Goal: Task Accomplishment & Management: Complete application form

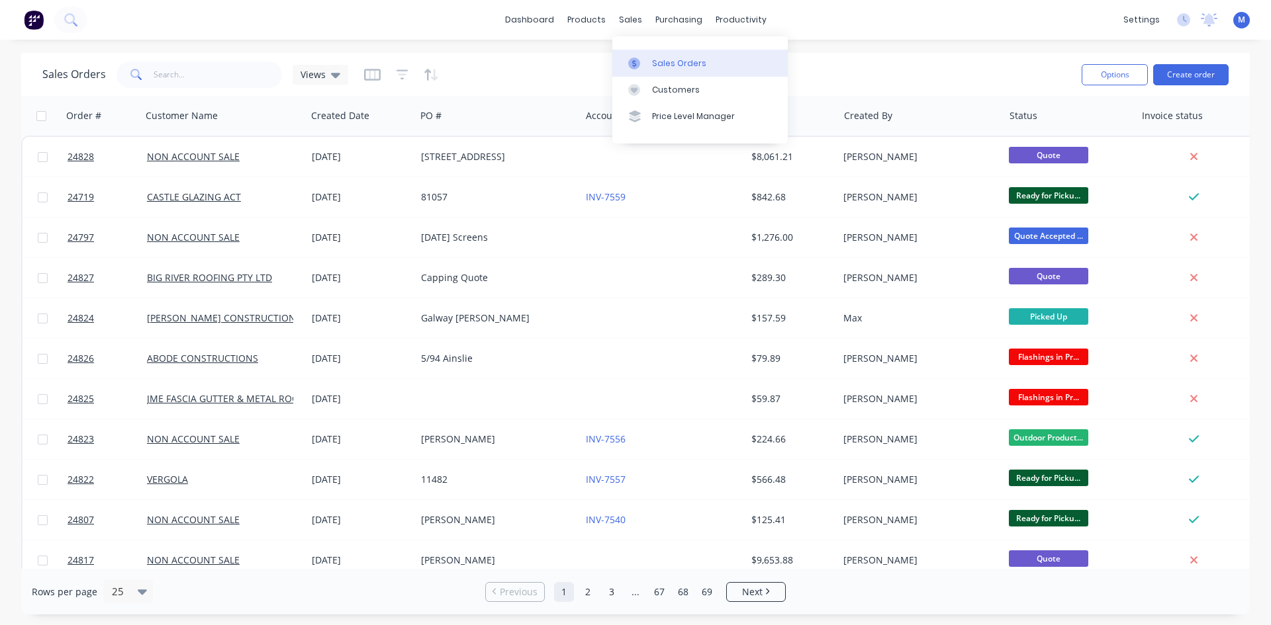
click at [659, 58] on div "Sales Orders" at bounding box center [679, 64] width 54 height 12
click at [703, 87] on link "Customers" at bounding box center [699, 90] width 175 height 26
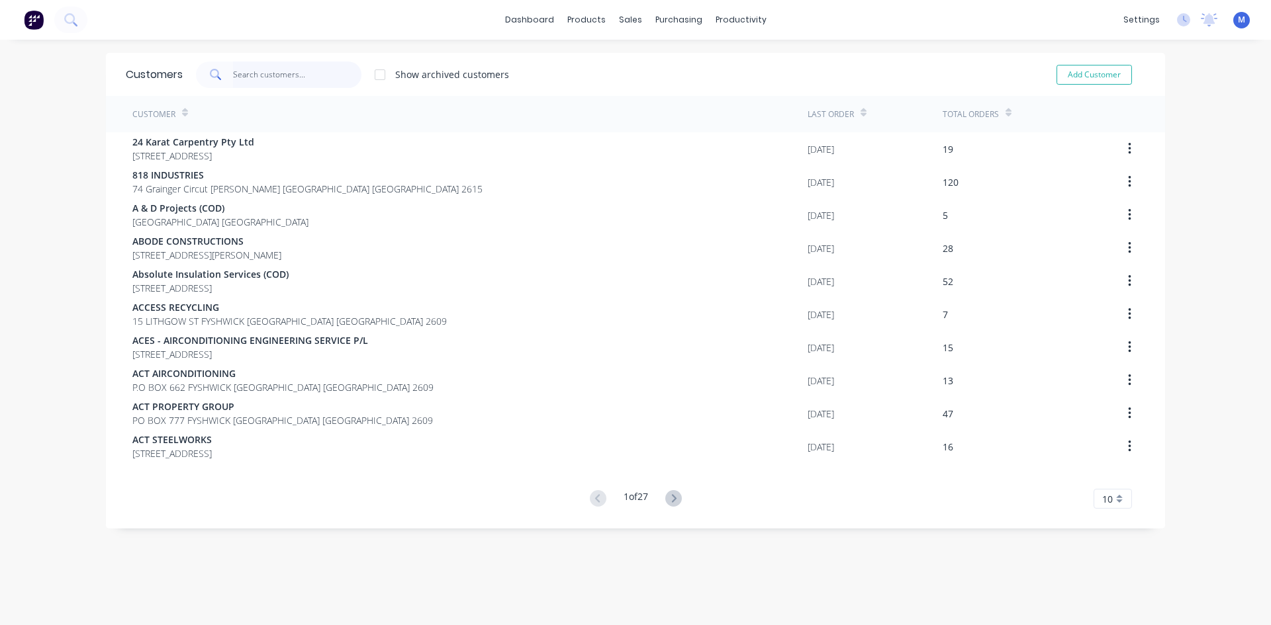
click at [250, 71] on input "text" at bounding box center [297, 75] width 129 height 26
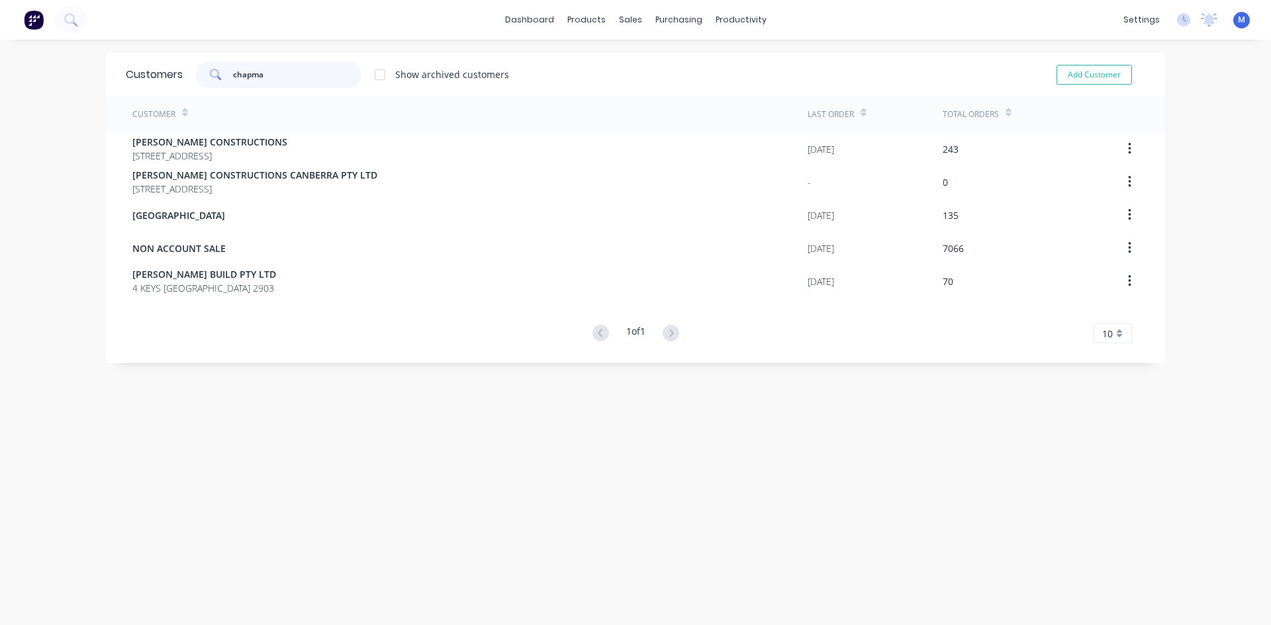
type input "[PERSON_NAME]"
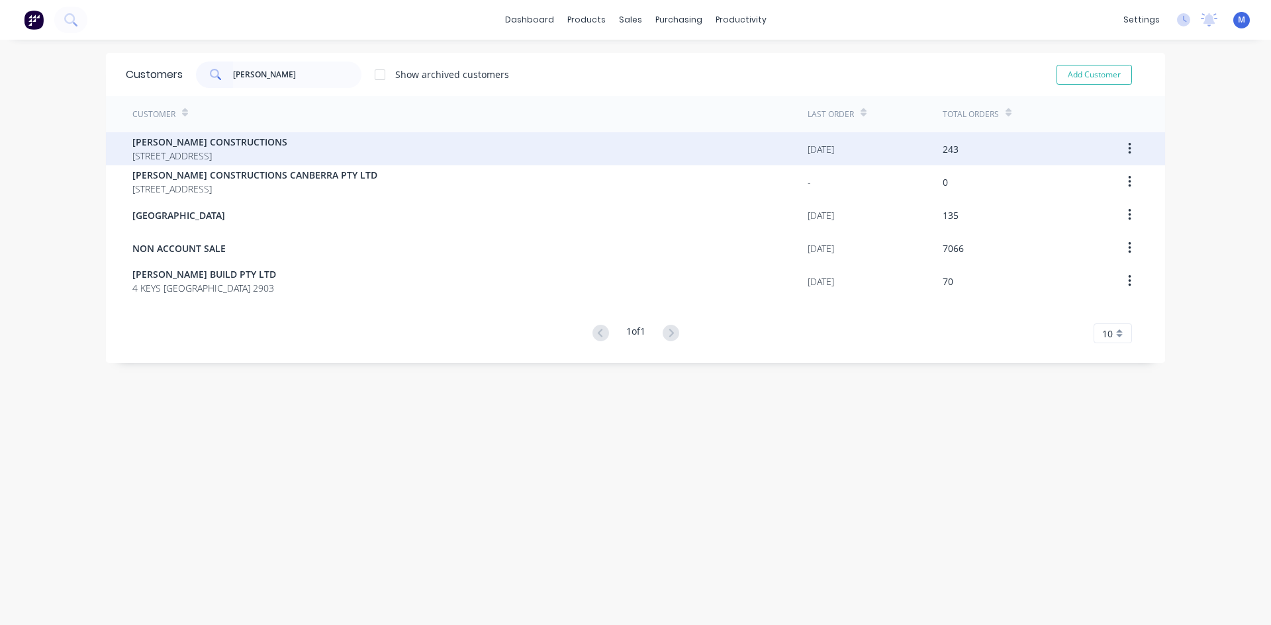
click at [217, 148] on span "[PERSON_NAME] CONSTRUCTIONS" at bounding box center [209, 142] width 155 height 14
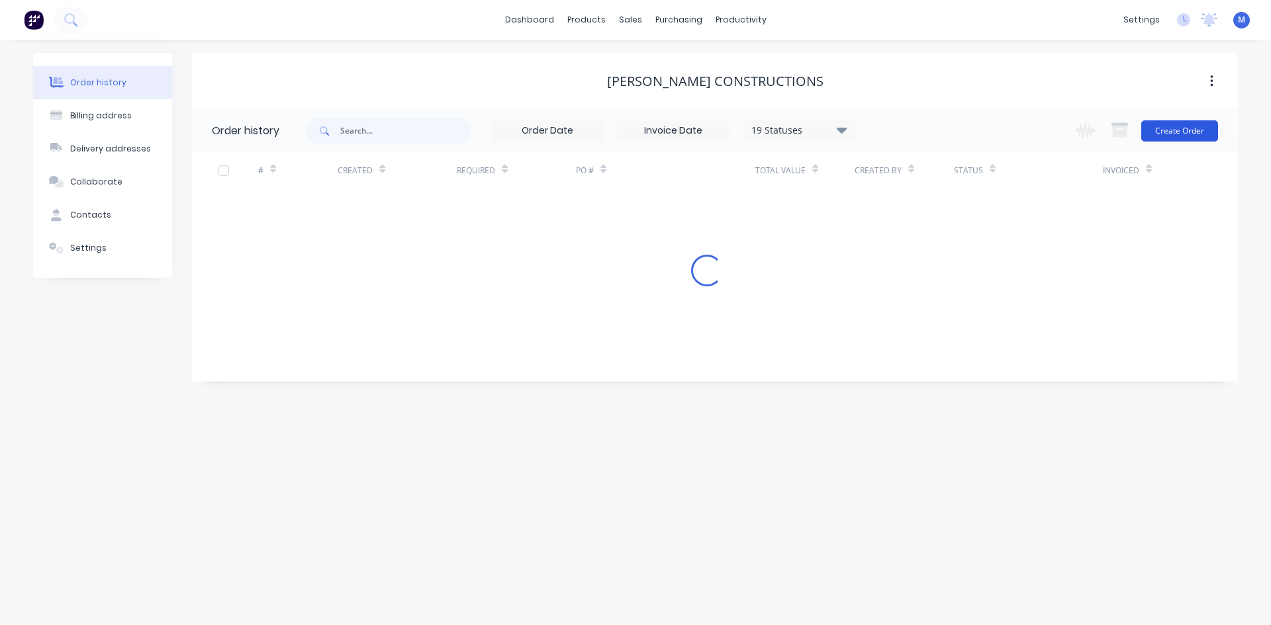
click at [1194, 130] on button "Create Order" at bounding box center [1179, 130] width 77 height 21
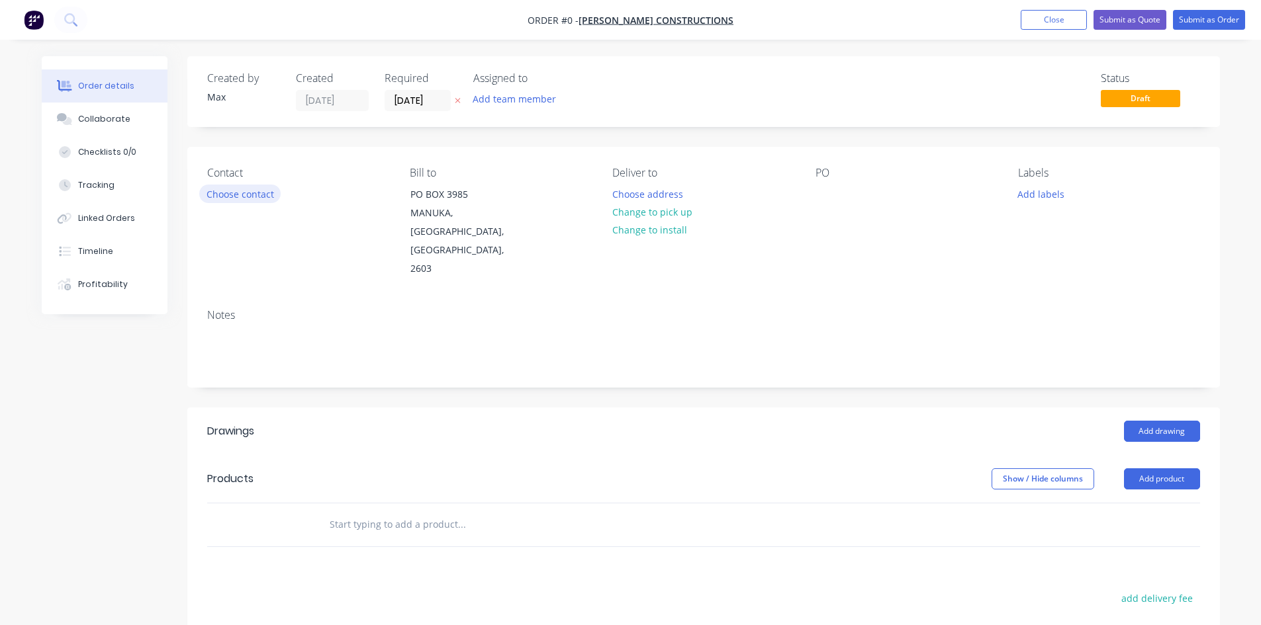
click at [243, 198] on button "Choose contact" at bounding box center [239, 194] width 81 height 18
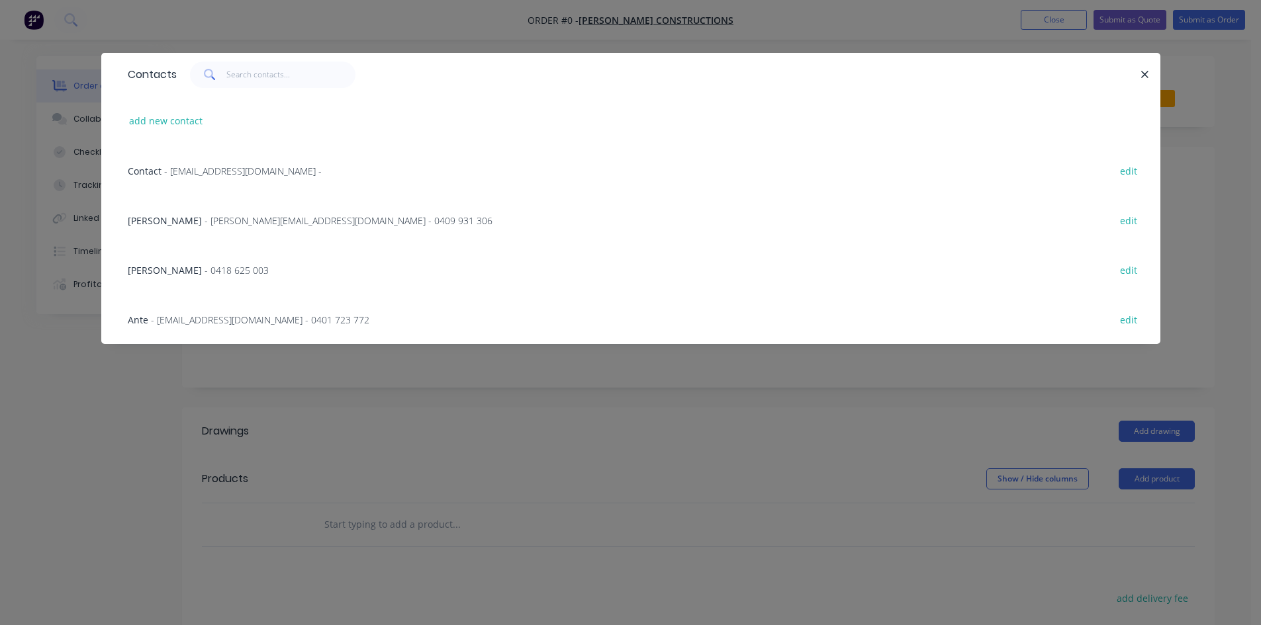
click at [163, 318] on span "- [EMAIL_ADDRESS][DOMAIN_NAME] - 0401 723 772" at bounding box center [260, 320] width 218 height 13
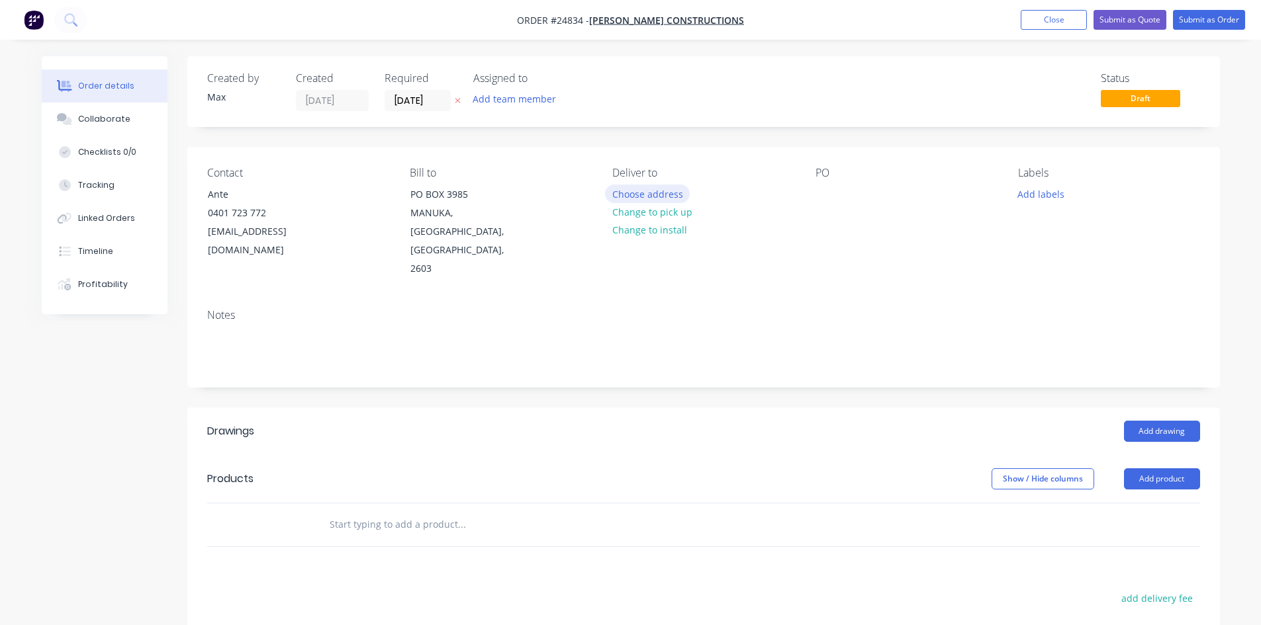
click at [663, 192] on button "Choose address" at bounding box center [647, 194] width 85 height 18
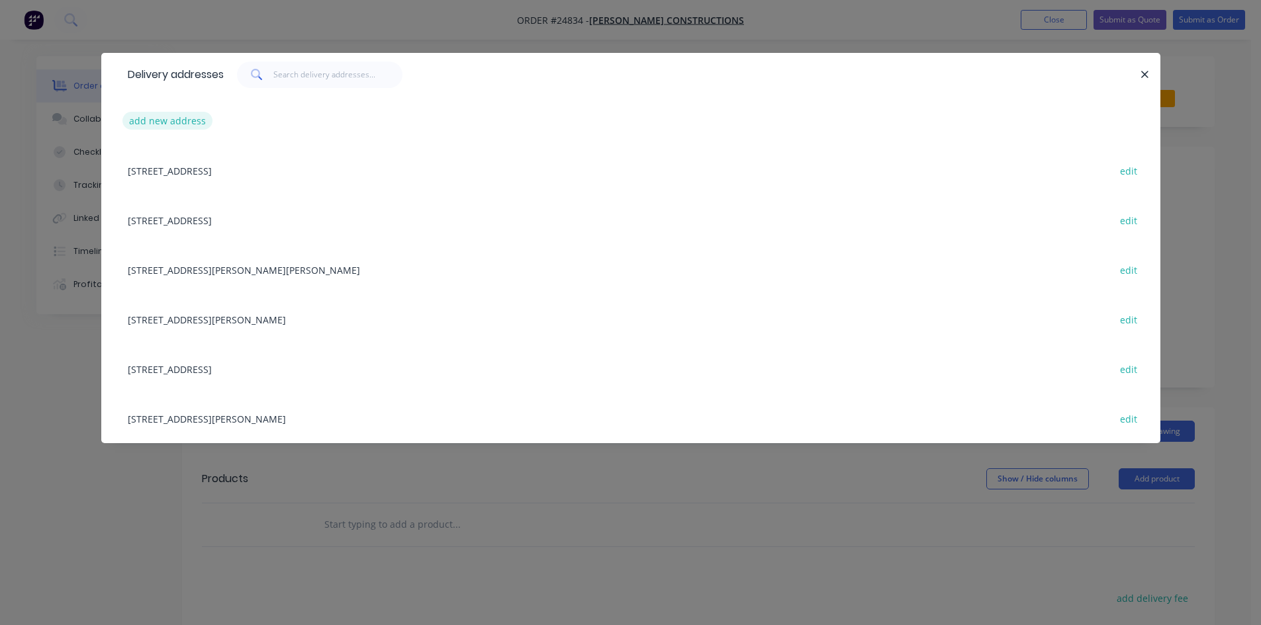
click at [166, 123] on button "add new address" at bounding box center [167, 121] width 91 height 18
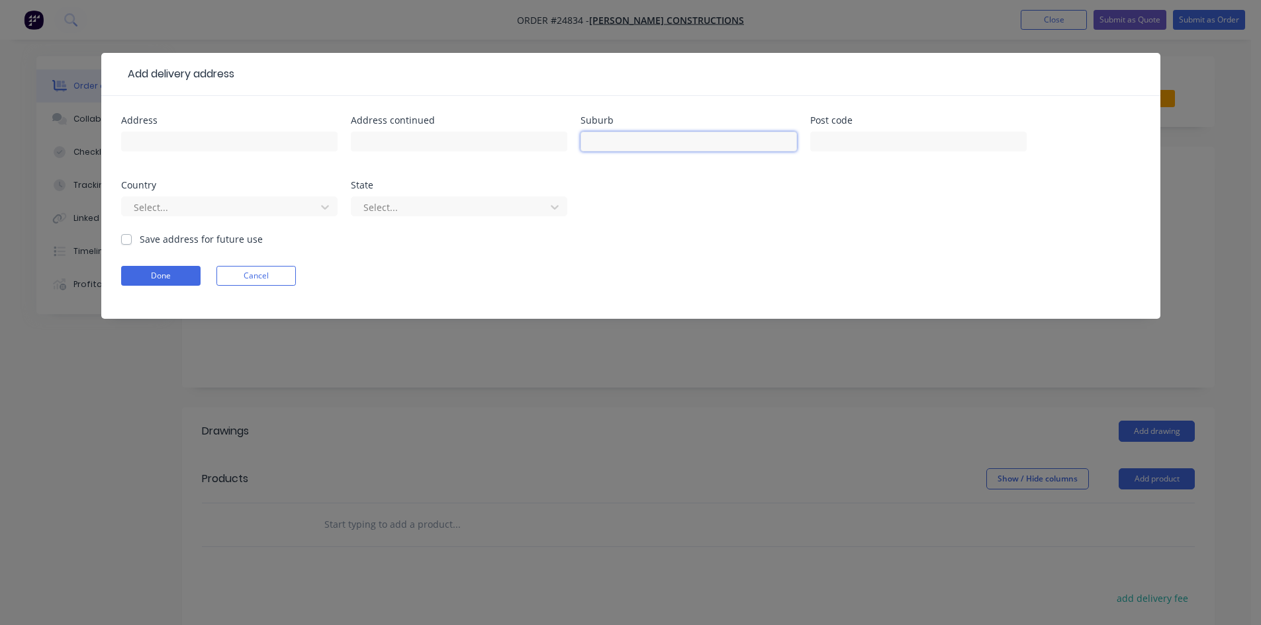
click at [640, 142] on input "text" at bounding box center [688, 142] width 216 height 20
type input "DEAKIN"
click at [154, 273] on button "Done" at bounding box center [160, 276] width 79 height 20
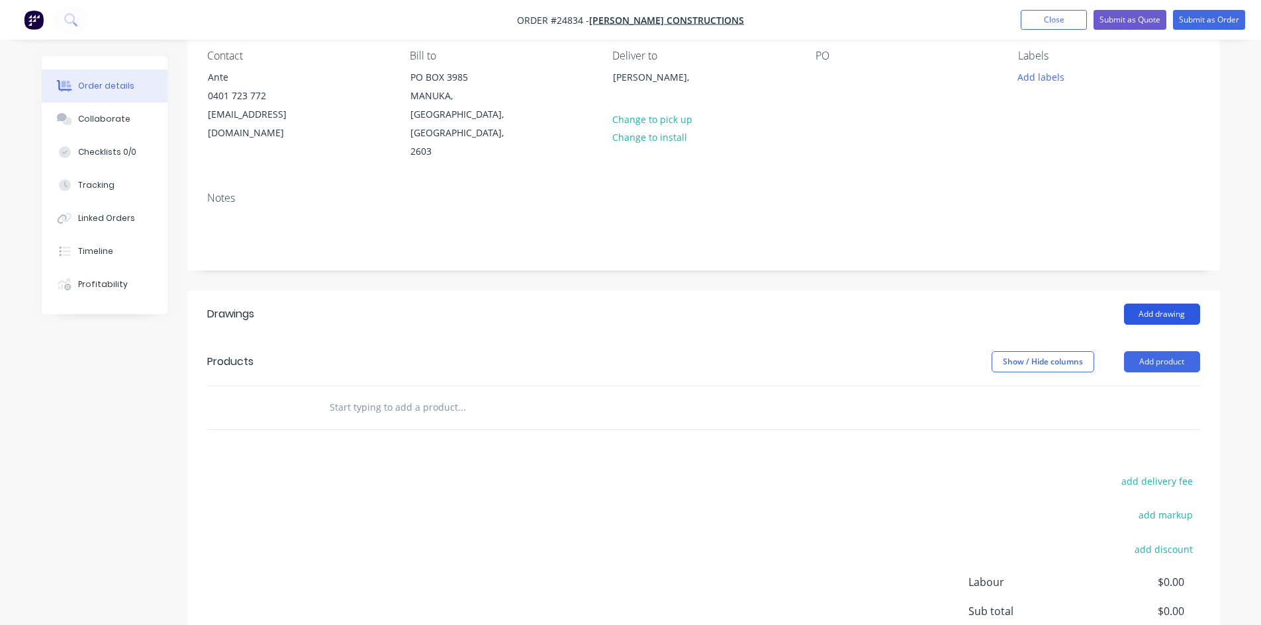
scroll to position [132, 0]
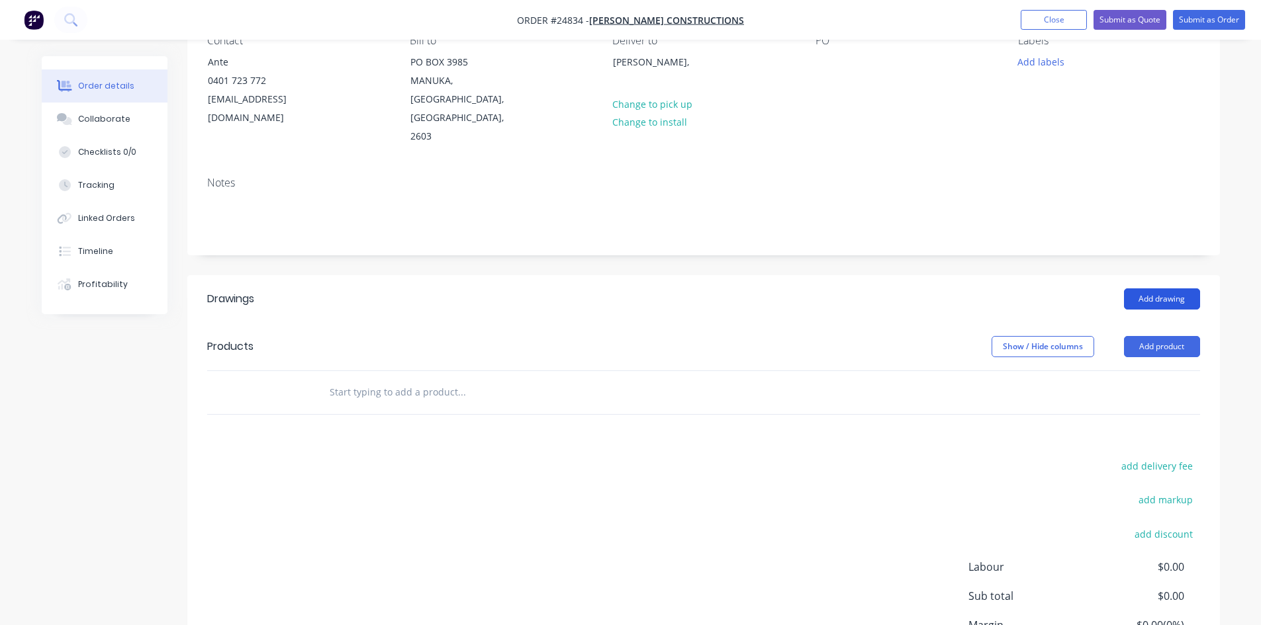
click at [1149, 289] on button "Add drawing" at bounding box center [1162, 299] width 76 height 21
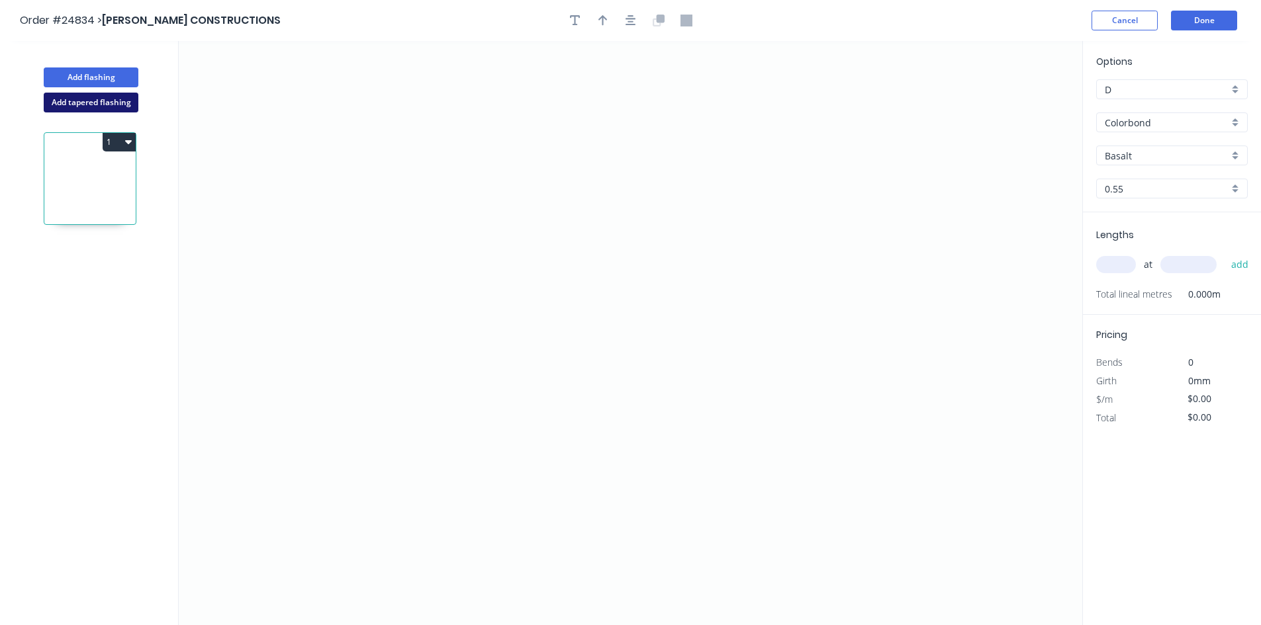
click at [108, 101] on button "Add tapered flashing" at bounding box center [91, 103] width 95 height 20
click at [814, 284] on icon "0" at bounding box center [630, 187] width 903 height 292
click at [844, 303] on icon "0" at bounding box center [630, 187] width 903 height 292
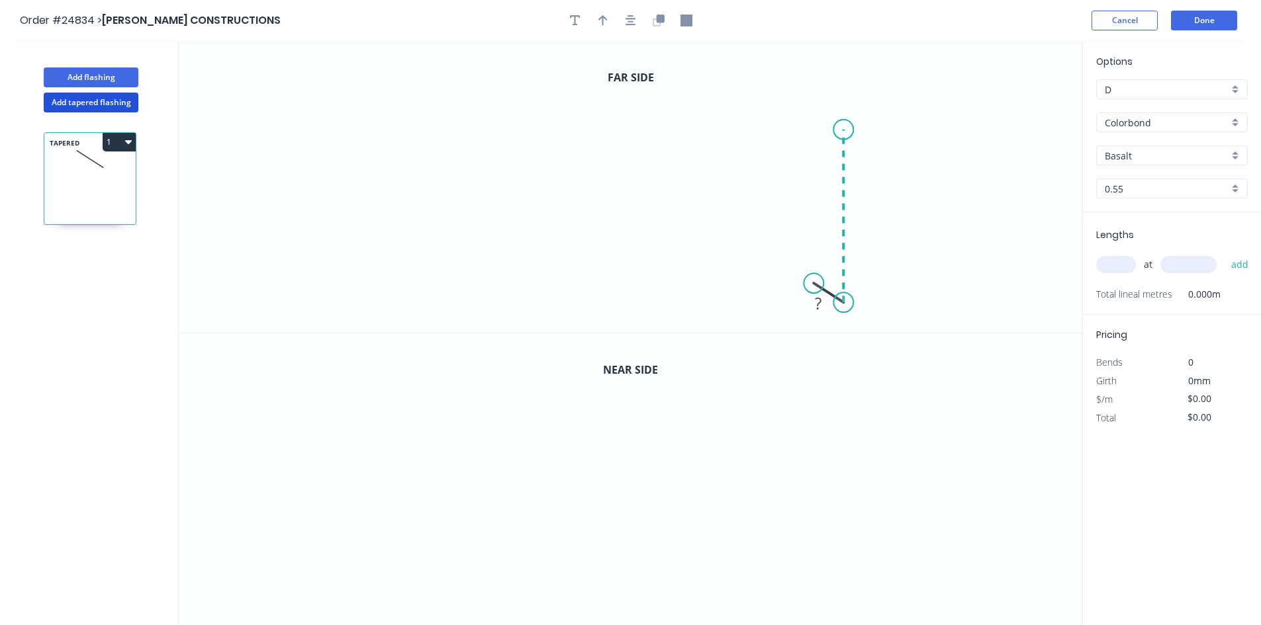
click at [852, 130] on icon "0 ?" at bounding box center [630, 187] width 903 height 292
click at [441, 150] on icon "0 ? ? ? º" at bounding box center [630, 187] width 903 height 292
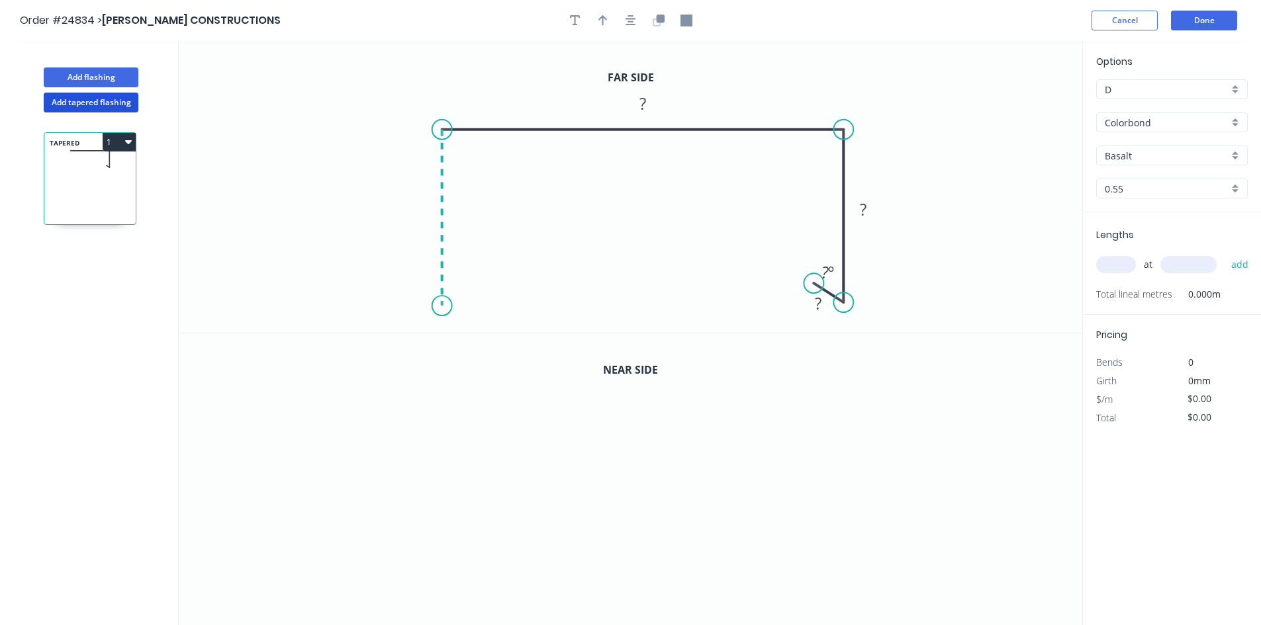
click at [443, 306] on icon "0 ? ? ? ? º" at bounding box center [630, 187] width 903 height 292
click at [473, 285] on icon "0 ? ? ? ? ? º" at bounding box center [630, 187] width 903 height 292
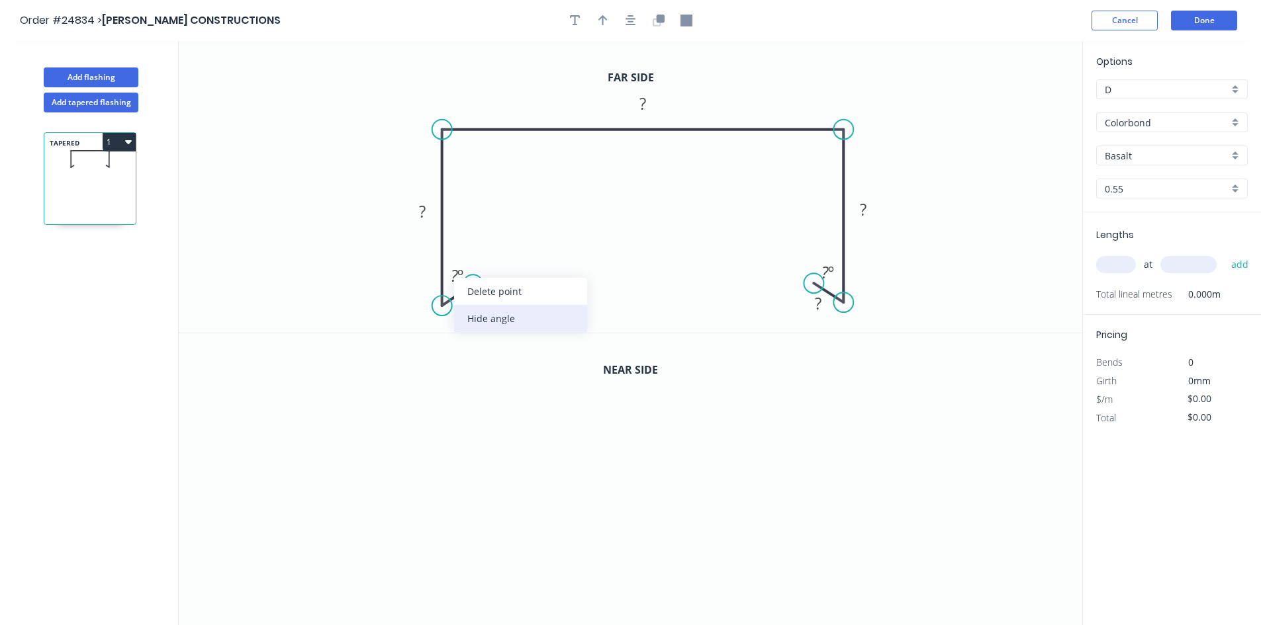
click at [518, 314] on div "Hide angle" at bounding box center [520, 318] width 133 height 27
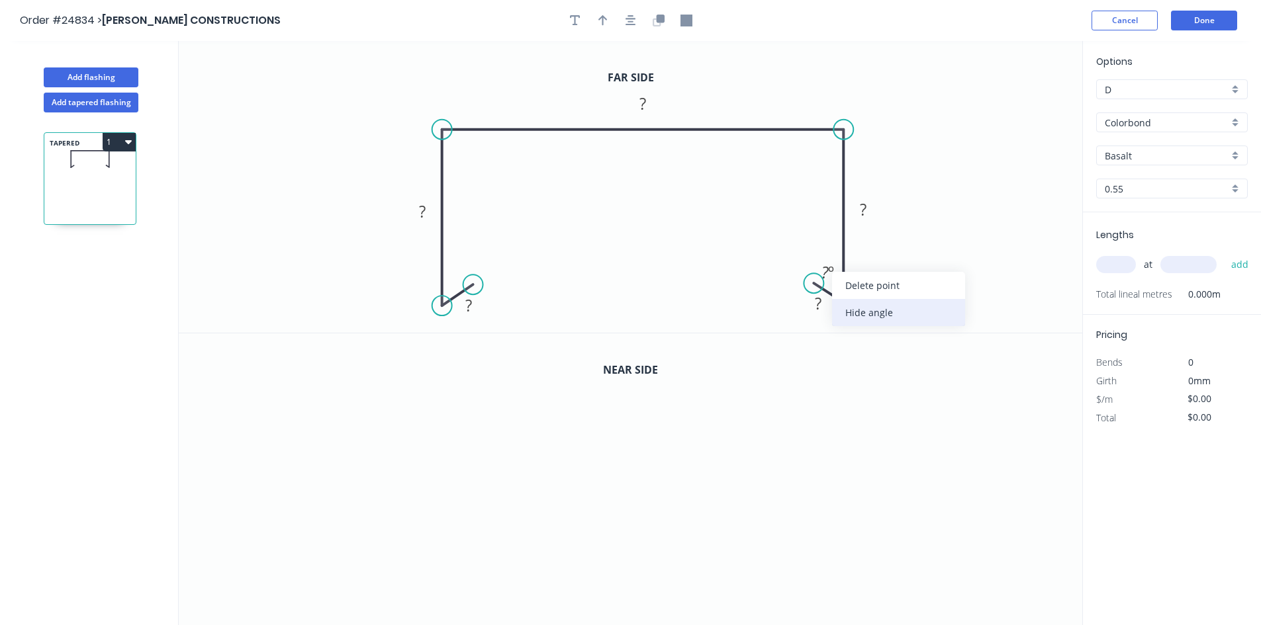
click at [874, 308] on div "Hide angle" at bounding box center [898, 312] width 133 height 27
click at [817, 304] on tspan "?" at bounding box center [818, 304] width 7 height 22
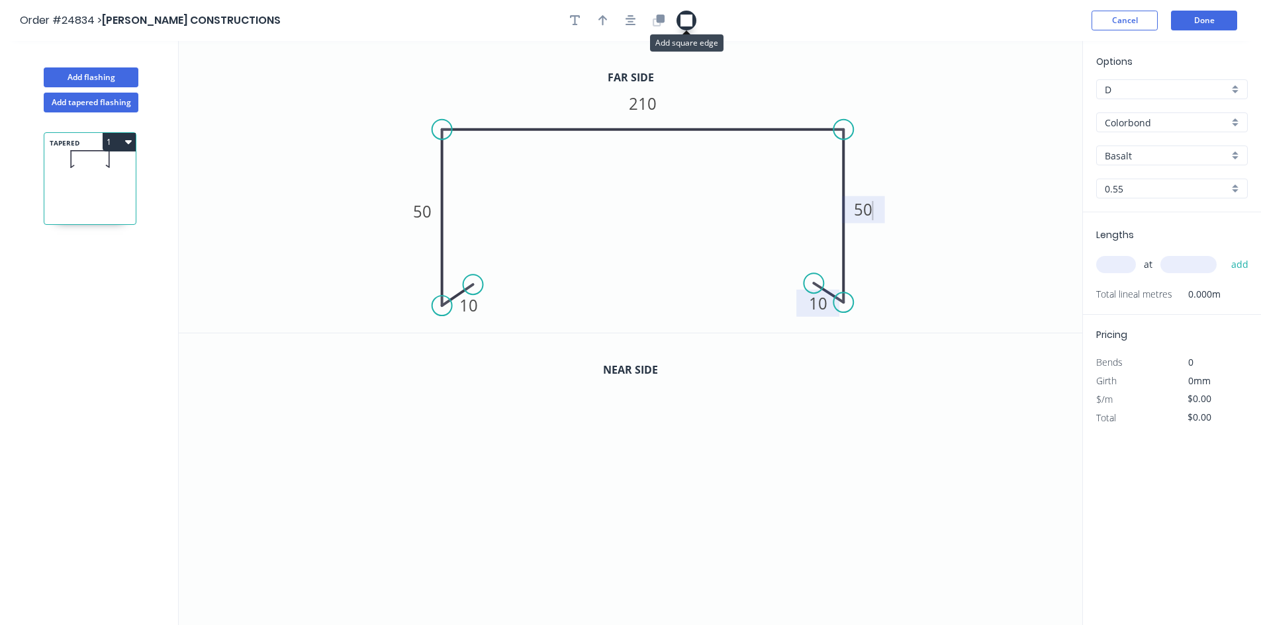
click at [690, 21] on icon "button" at bounding box center [686, 21] width 12 height 12
drag, startPoint x: 1017, startPoint y: 118, endPoint x: 829, endPoint y: 144, distance: 189.0
click at [829, 144] on rect at bounding box center [828, 143] width 13 height 13
click at [332, 148] on icon "0 10 50 210 50 10" at bounding box center [630, 187] width 903 height 292
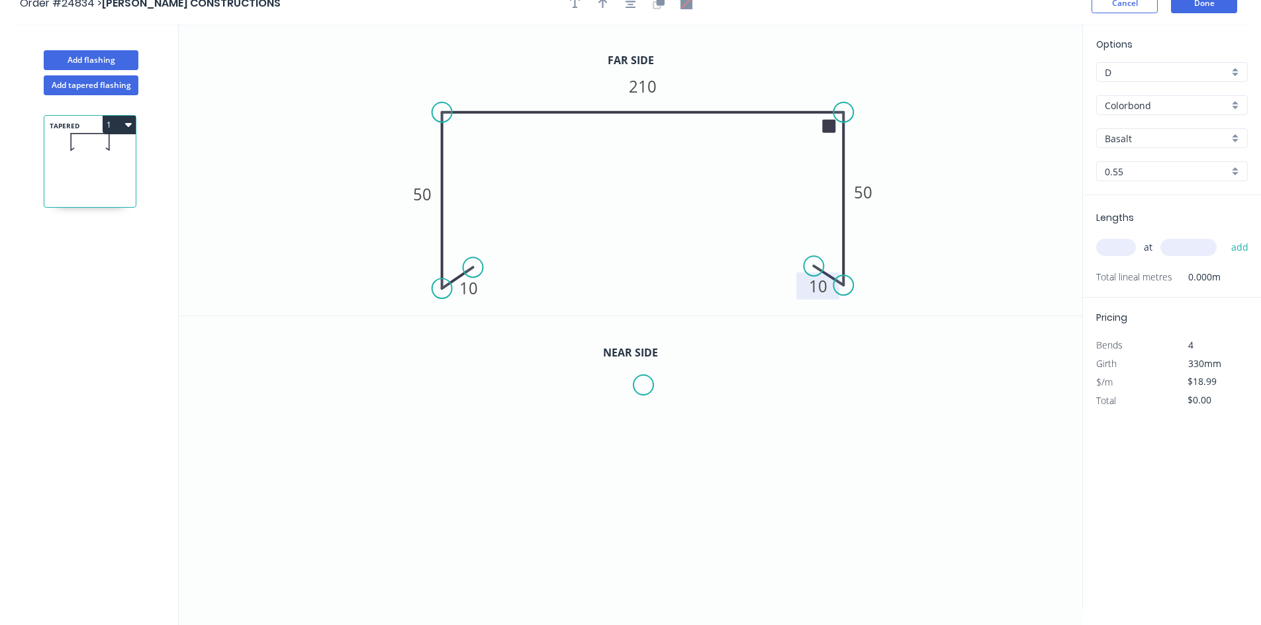
scroll to position [24, 0]
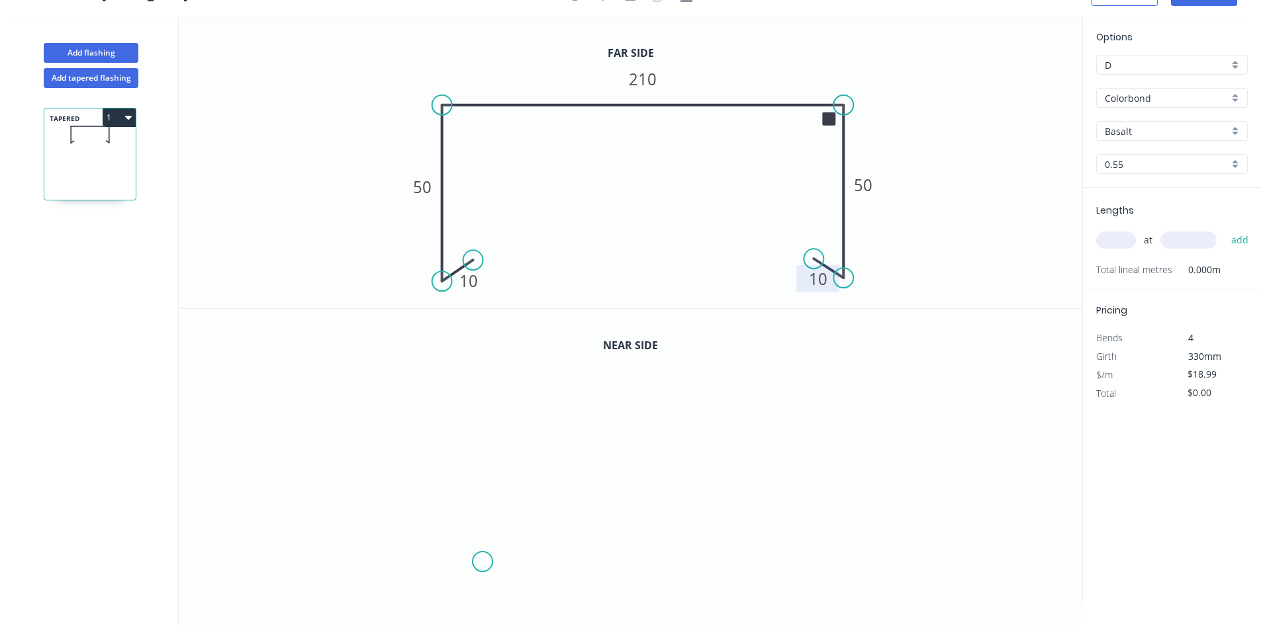
click at [483, 562] on icon "0" at bounding box center [630, 455] width 903 height 293
click at [457, 580] on icon at bounding box center [469, 571] width 25 height 19
click at [463, 404] on icon "0 ?" at bounding box center [630, 455] width 903 height 293
click at [828, 397] on icon "0 ? ? ? º" at bounding box center [630, 455] width 903 height 293
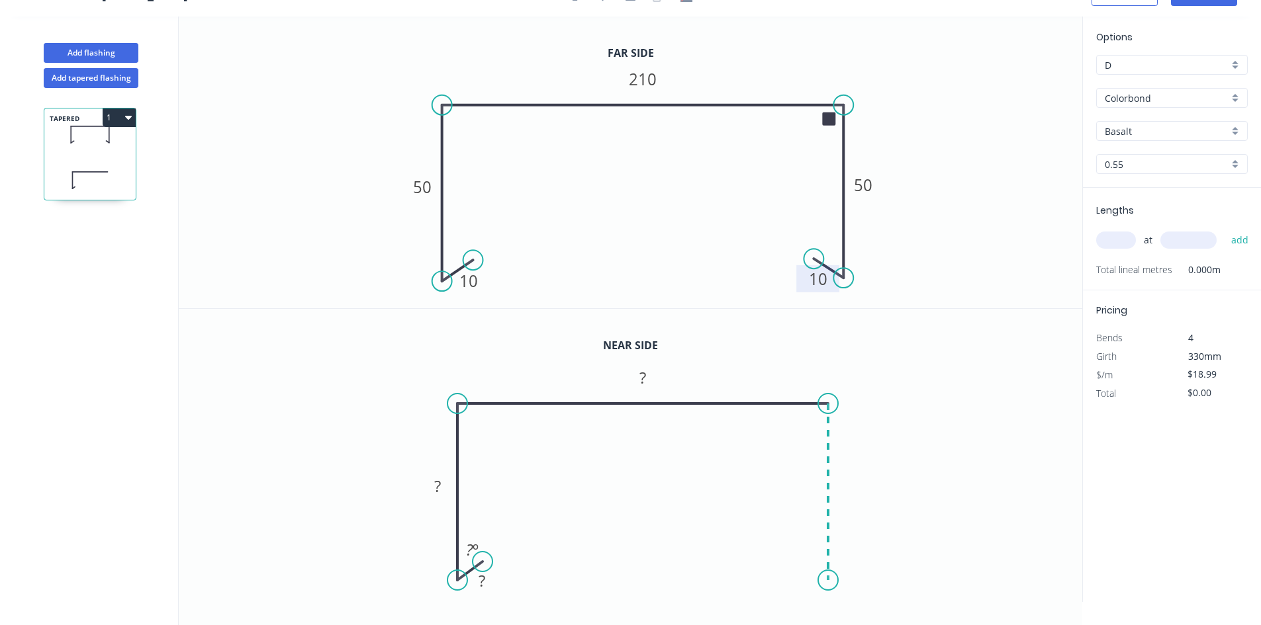
click at [823, 580] on icon "0 ? ? ? ? º" at bounding box center [630, 455] width 903 height 293
click at [806, 566] on icon "0 ? ? ? ? ? º" at bounding box center [630, 455] width 903 height 293
type input "$26.99"
click at [849, 588] on div "Hide angle" at bounding box center [872, 592] width 133 height 27
click at [534, 595] on div "Hide angle" at bounding box center [542, 596] width 133 height 27
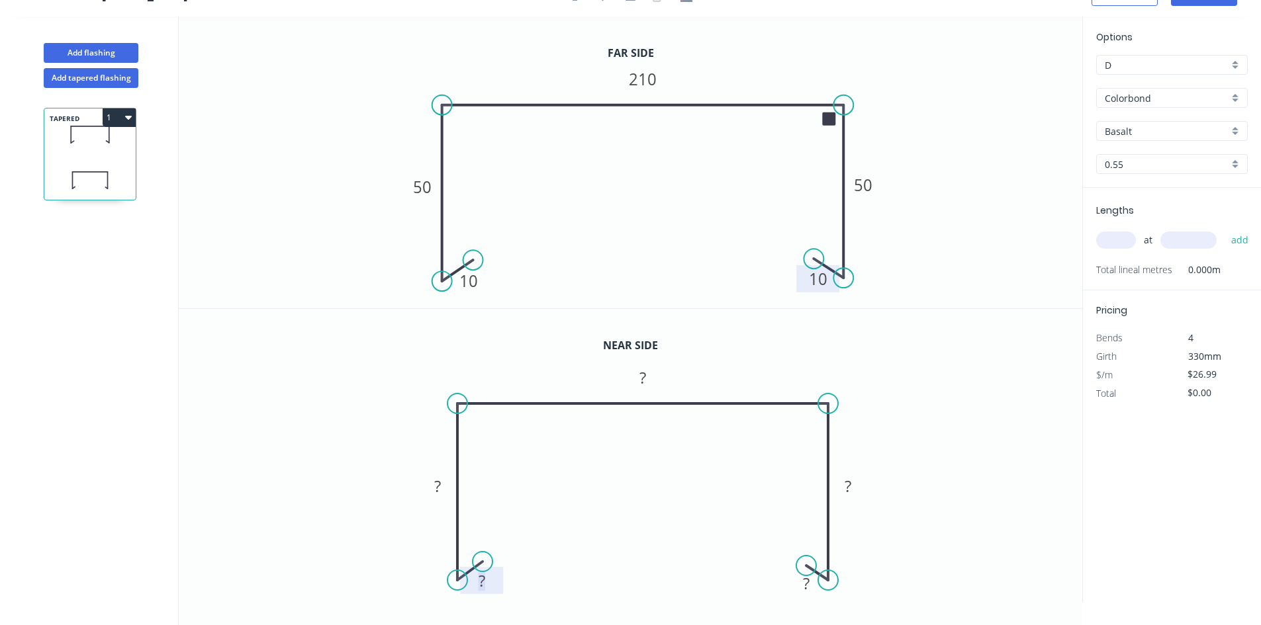
click at [494, 587] on rect at bounding box center [482, 582] width 26 height 19
type input "$23.79"
click at [1236, 134] on div "Basalt" at bounding box center [1172, 131] width 152 height 20
type input "$22.19"
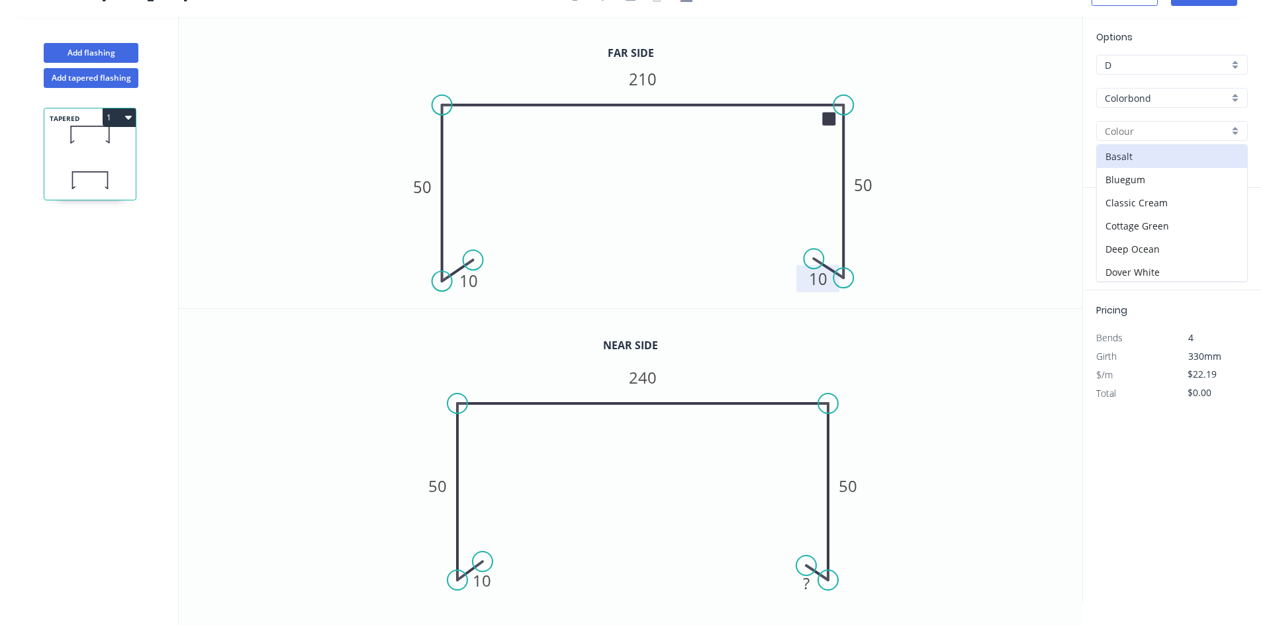
scroll to position [373, 0]
click at [1142, 158] on div "[PERSON_NAME]" at bounding box center [1172, 153] width 150 height 23
type input "[PERSON_NAME]"
click at [1115, 243] on input "text" at bounding box center [1116, 240] width 40 height 17
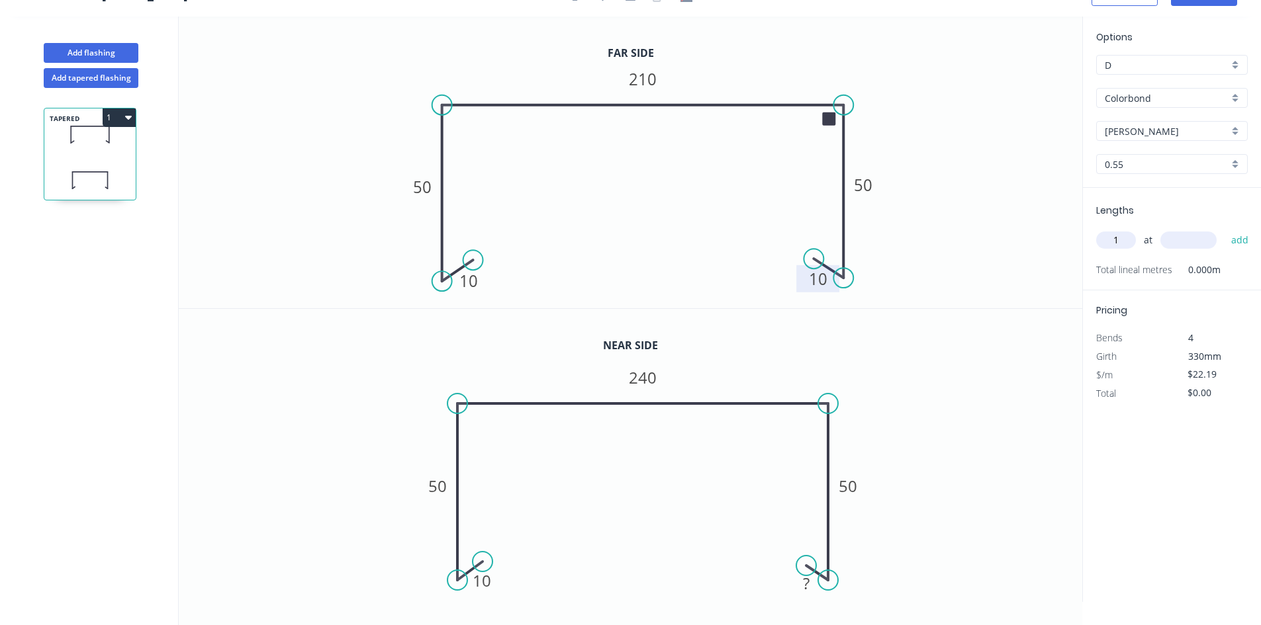
type input "1"
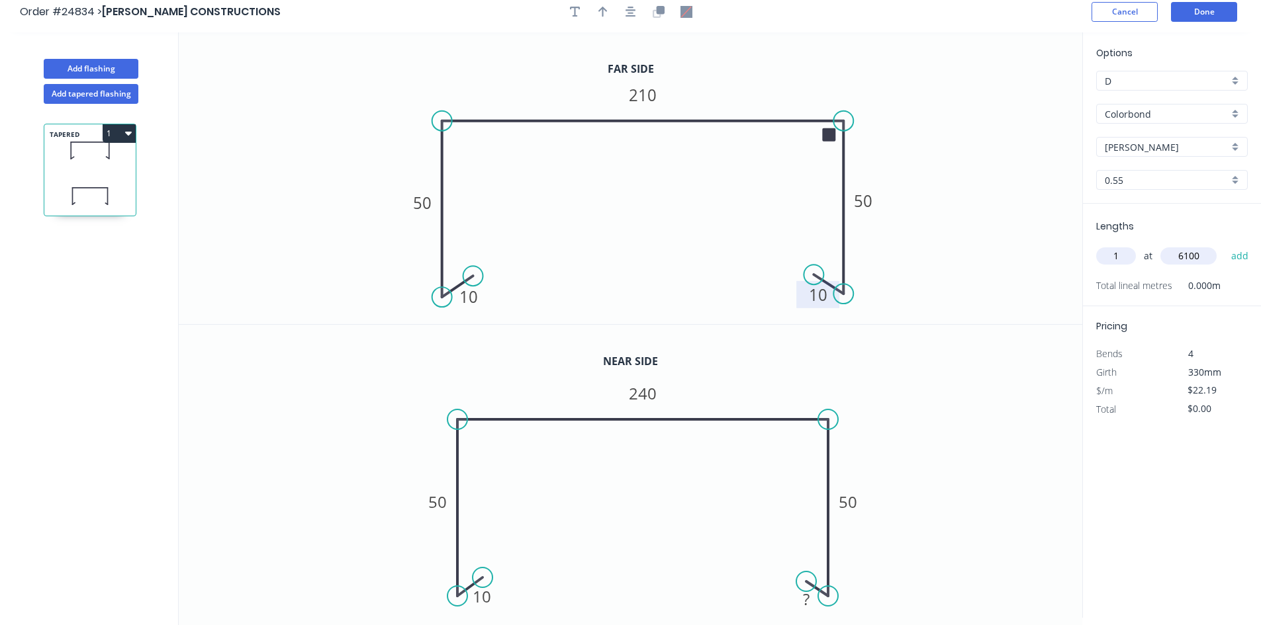
scroll to position [0, 0]
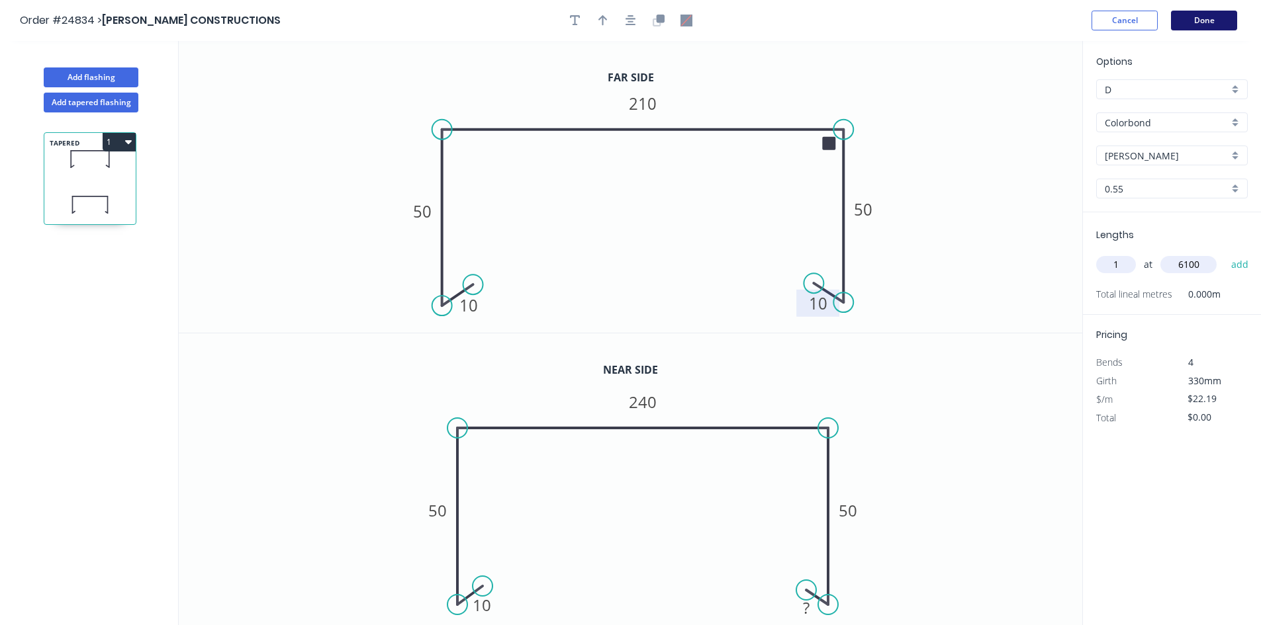
type input "6100"
click at [1201, 25] on button "Done" at bounding box center [1204, 21] width 66 height 20
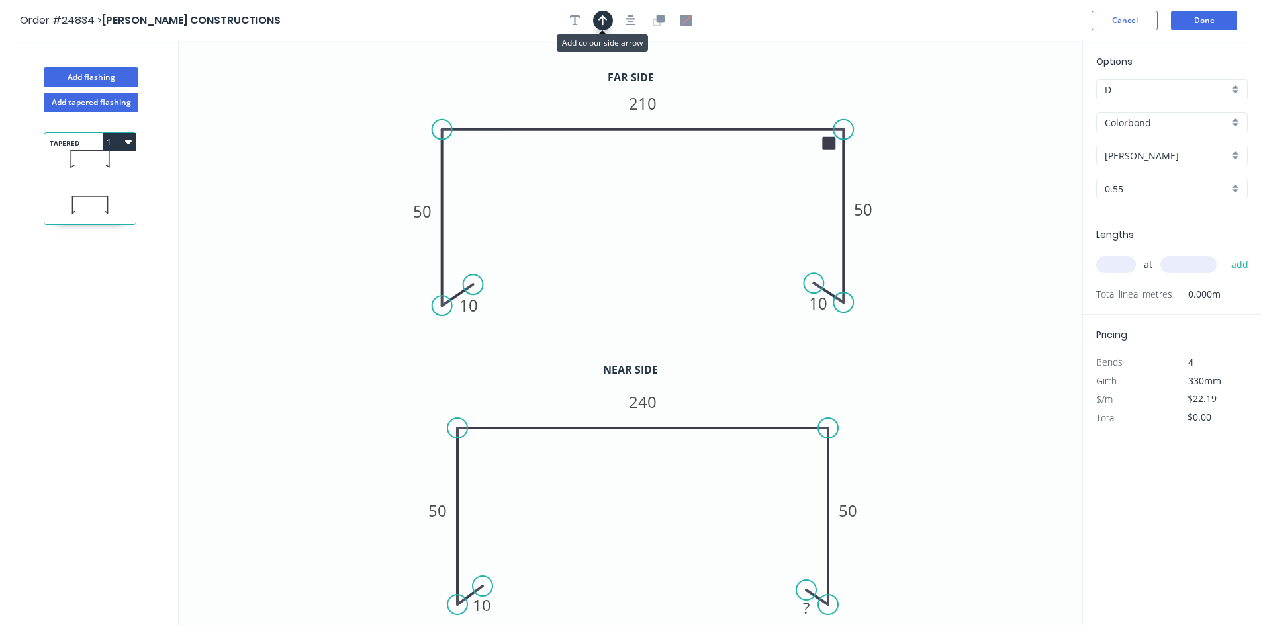
click at [602, 23] on icon "button" at bounding box center [602, 21] width 9 height 12
drag, startPoint x: 1015, startPoint y: 104, endPoint x: 747, endPoint y: 108, distance: 268.1
click at [747, 108] on icon at bounding box center [747, 92] width 12 height 42
click at [744, 106] on icon at bounding box center [747, 92] width 12 height 42
click at [1209, 21] on button "Done" at bounding box center [1204, 21] width 66 height 20
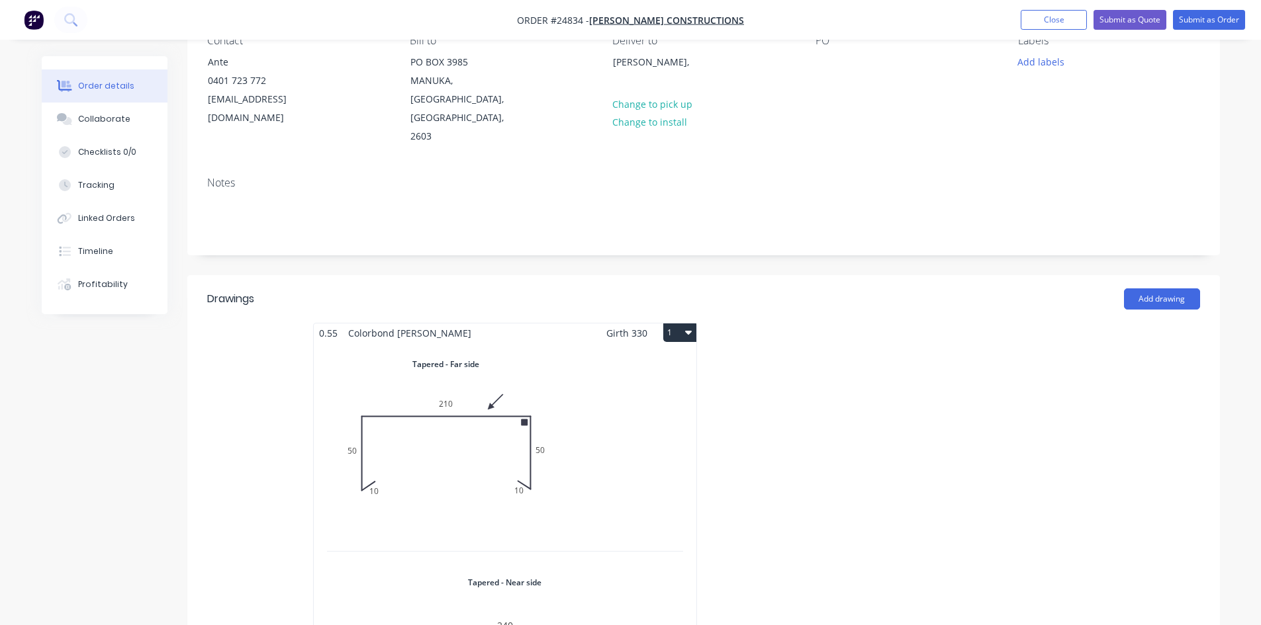
scroll to position [199, 0]
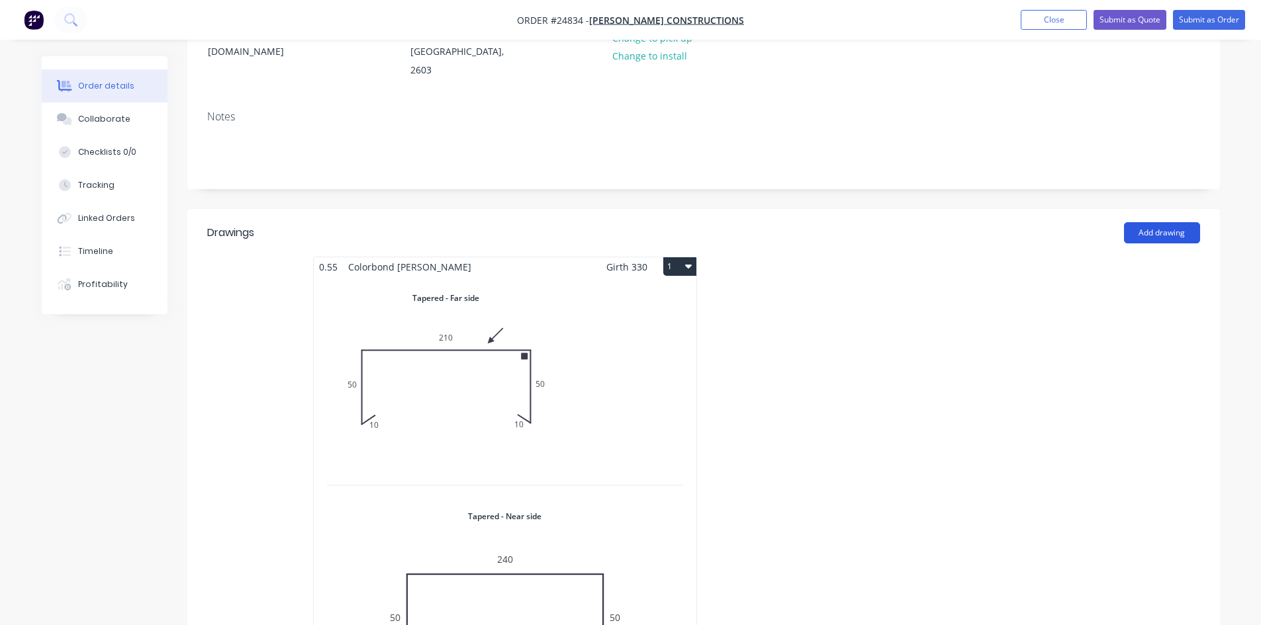
click at [1158, 222] on button "Add drawing" at bounding box center [1162, 232] width 76 height 21
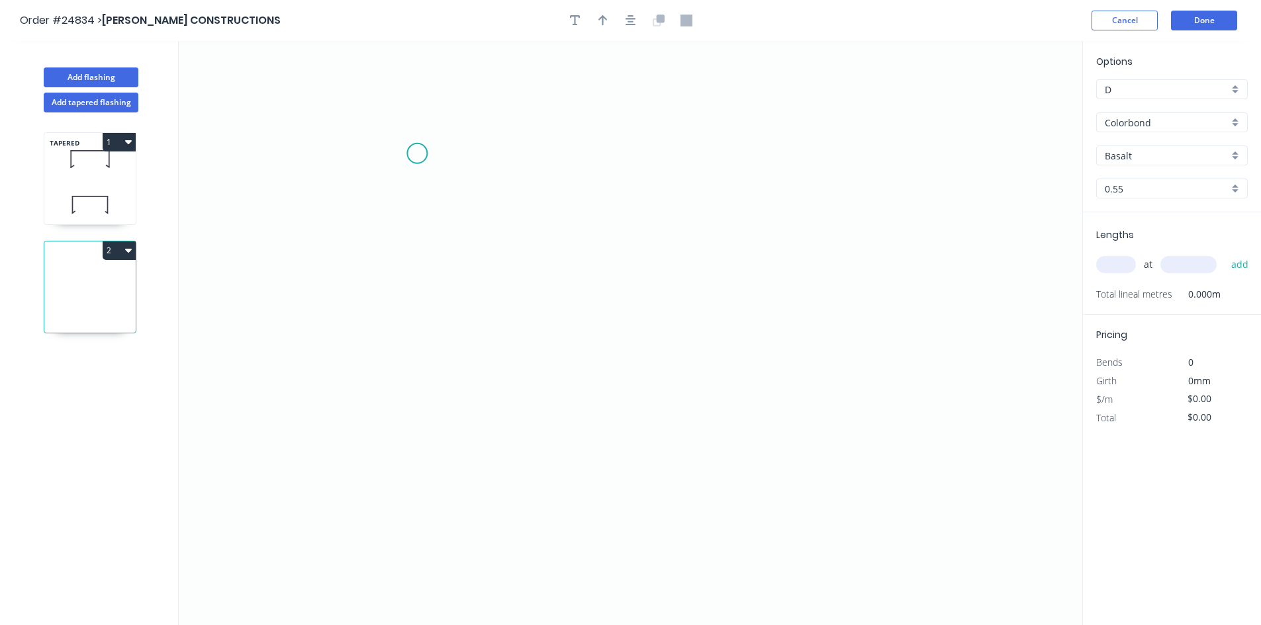
click at [418, 152] on icon "0" at bounding box center [630, 333] width 903 height 584
click at [404, 349] on icon "0" at bounding box center [630, 333] width 903 height 584
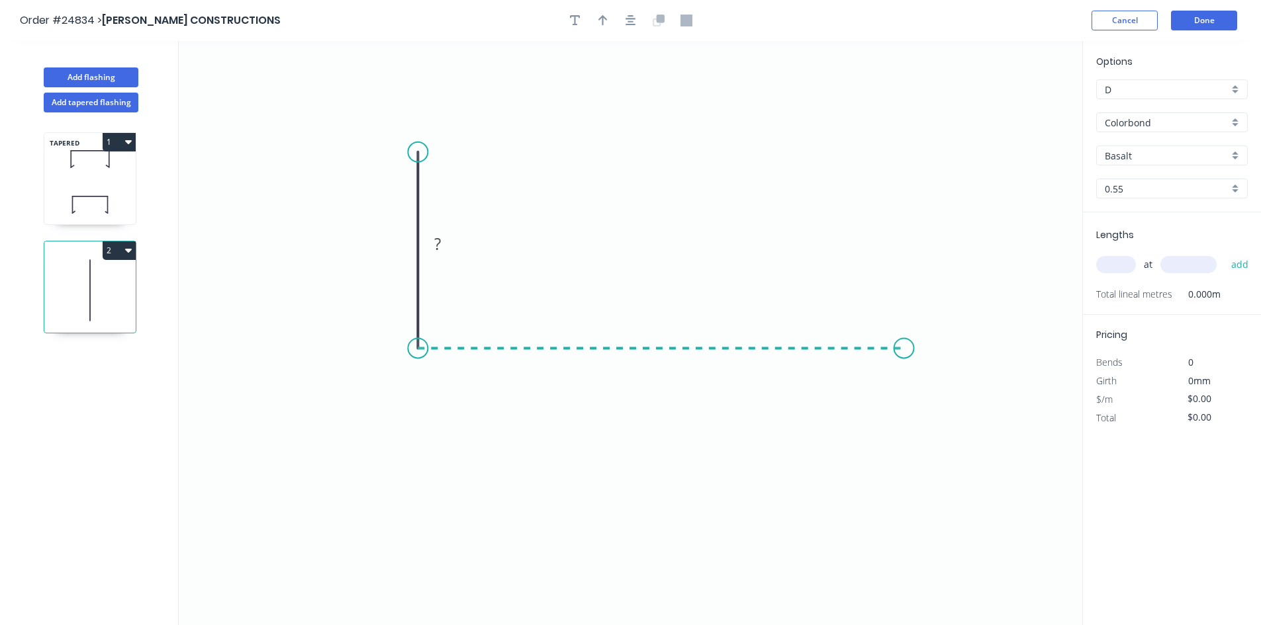
click at [904, 360] on icon "0 ?" at bounding box center [630, 333] width 903 height 584
click at [908, 520] on icon "0 ? ?" at bounding box center [630, 333] width 903 height 584
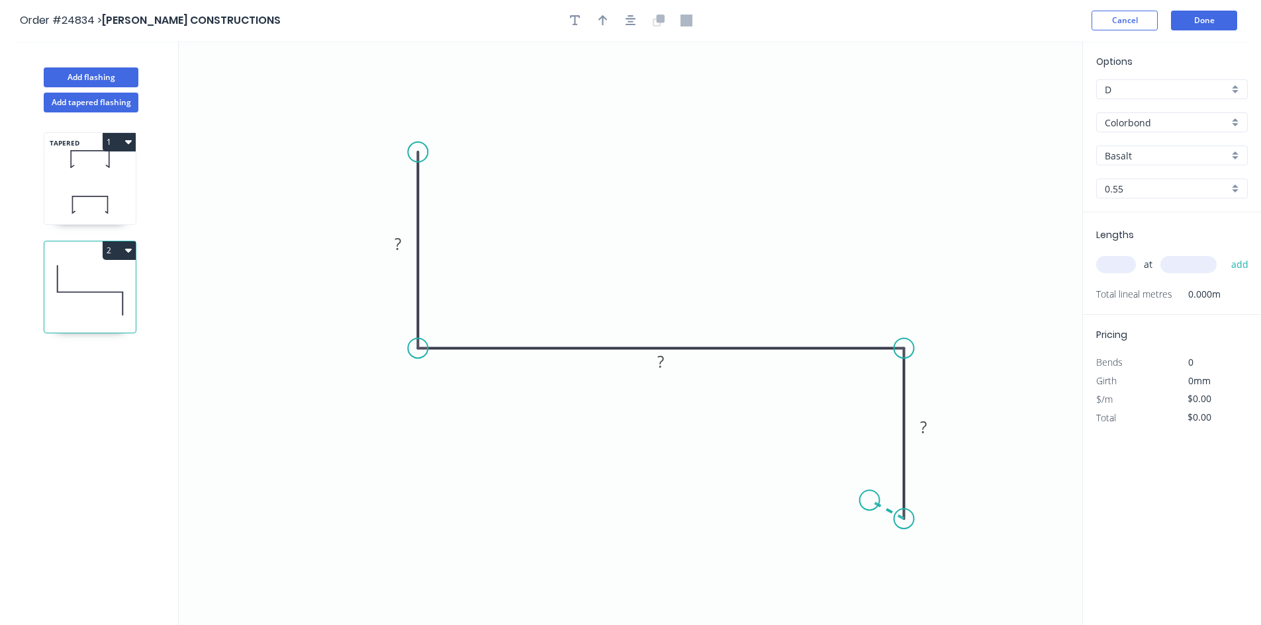
click at [870, 501] on icon "0 ? ? ?" at bounding box center [630, 333] width 903 height 584
click at [915, 532] on div "Hide angle" at bounding box center [950, 535] width 133 height 27
drag, startPoint x: 419, startPoint y: 289, endPoint x: 422, endPoint y: 304, distance: 15.6
click at [422, 304] on circle at bounding box center [422, 305] width 20 height 20
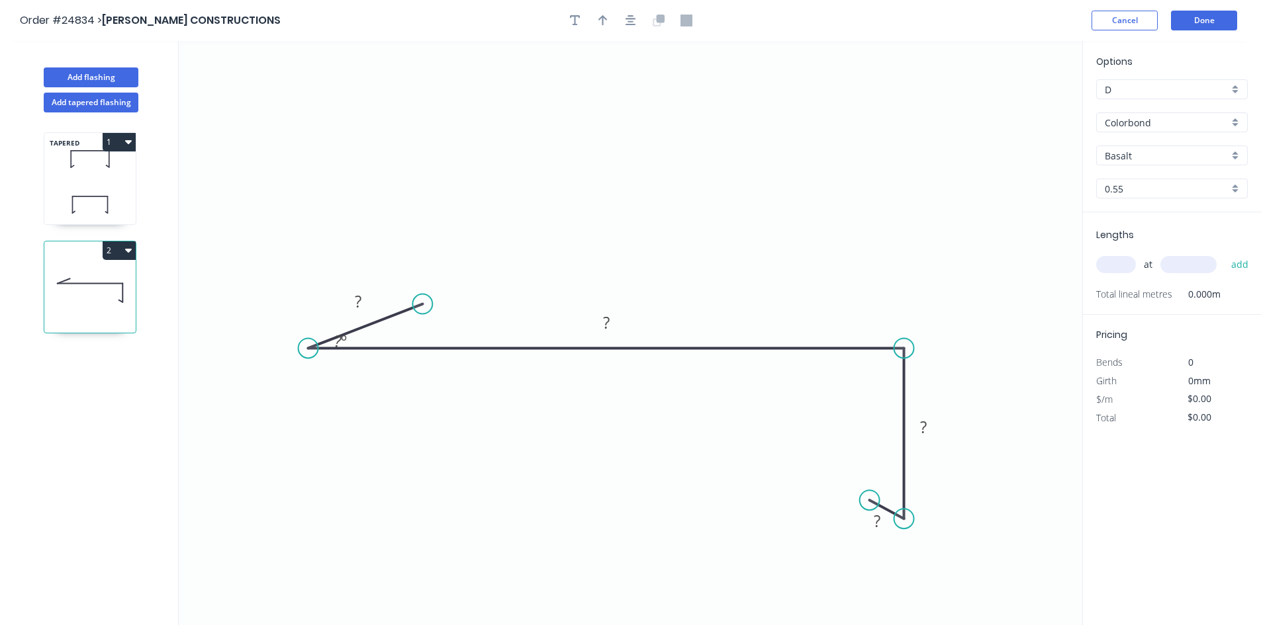
drag, startPoint x: 412, startPoint y: 352, endPoint x: 308, endPoint y: 355, distance: 104.6
click at [308, 355] on circle at bounding box center [309, 348] width 20 height 20
drag, startPoint x: 421, startPoint y: 300, endPoint x: 310, endPoint y: 295, distance: 110.6
click at [310, 295] on circle at bounding box center [309, 295] width 20 height 20
click at [286, 314] on tspan "?" at bounding box center [288, 315] width 7 height 22
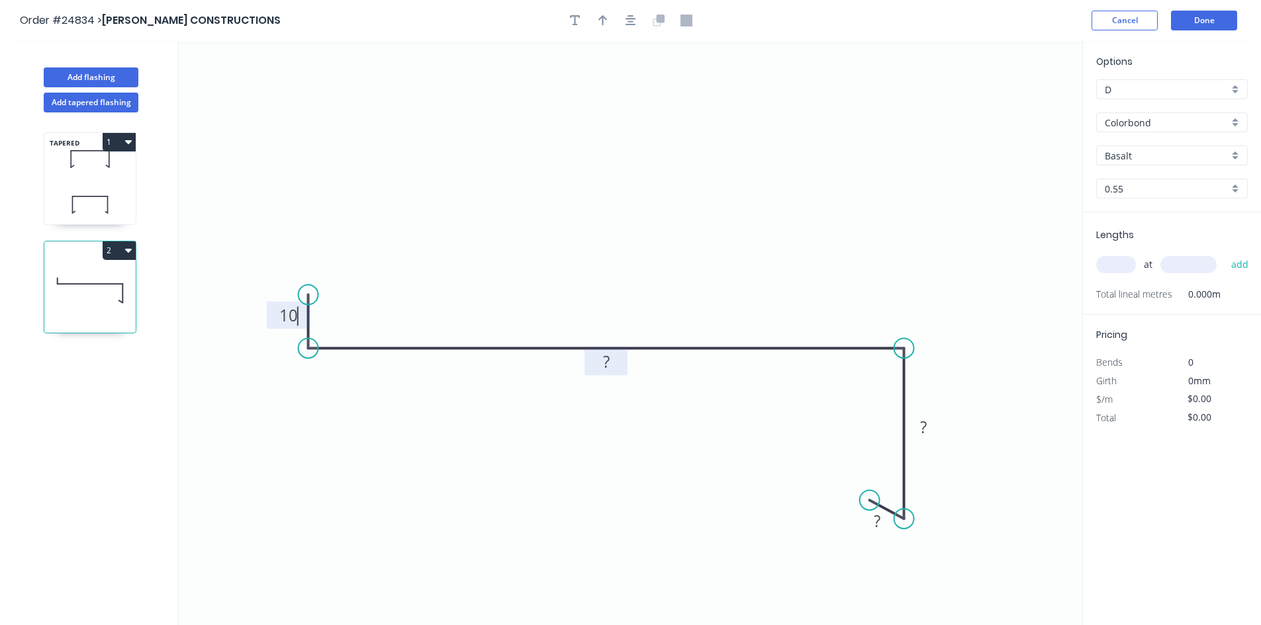
click at [600, 364] on rect at bounding box center [606, 362] width 26 height 19
click at [925, 426] on tspan "?" at bounding box center [923, 427] width 7 height 22
click at [1200, 157] on input "Basalt" at bounding box center [1167, 156] width 124 height 14
type input "$31.36"
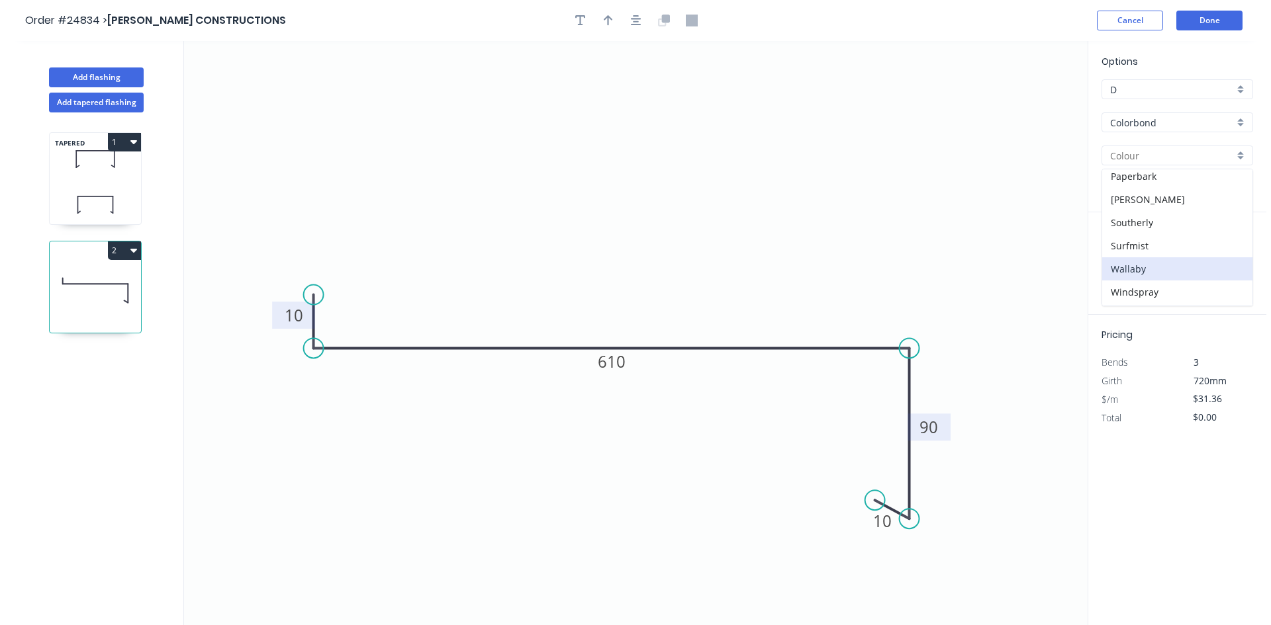
scroll to position [373, 0]
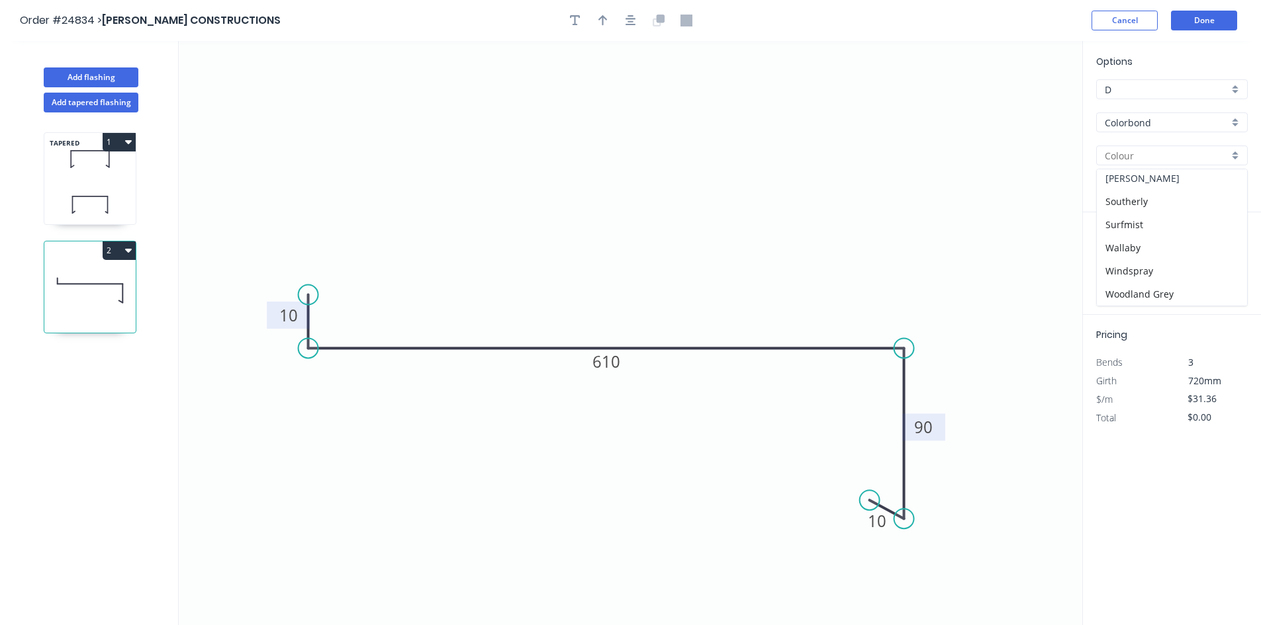
click at [1148, 179] on div "[PERSON_NAME]" at bounding box center [1172, 178] width 150 height 23
type input "[PERSON_NAME]"
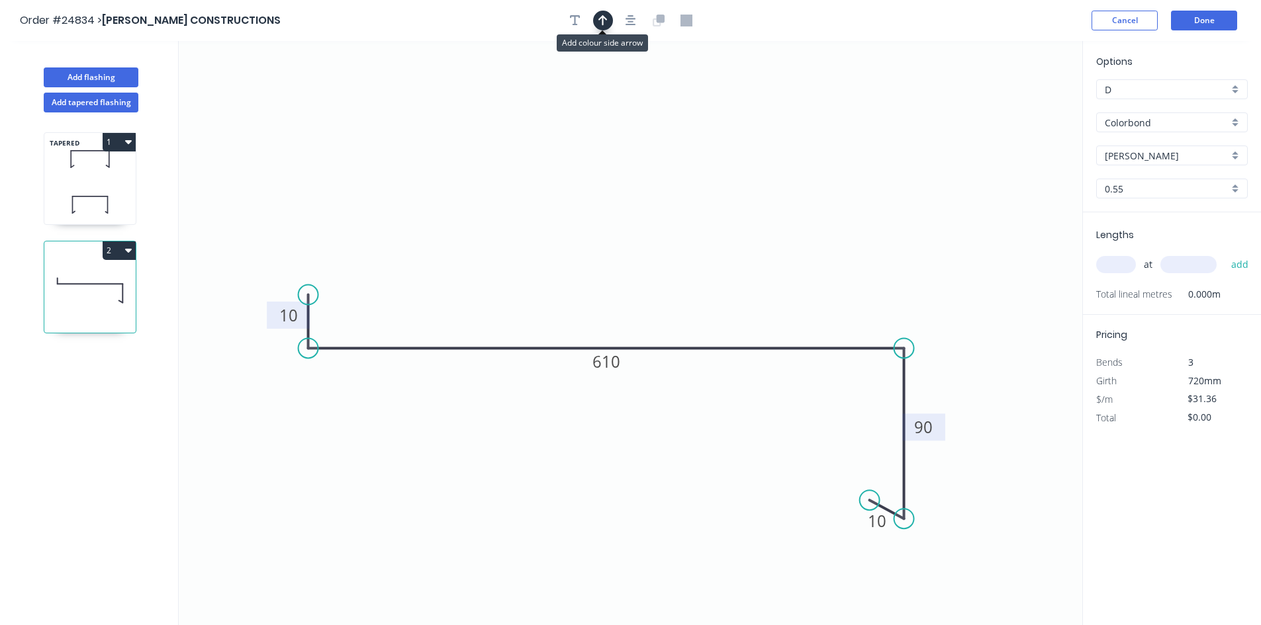
click at [601, 19] on icon "button" at bounding box center [602, 21] width 9 height 12
drag, startPoint x: 1015, startPoint y: 103, endPoint x: 509, endPoint y: 291, distance: 539.7
click at [510, 291] on icon at bounding box center [510, 275] width 12 height 42
click at [508, 291] on icon at bounding box center [510, 275] width 12 height 42
click at [1109, 265] on input "text" at bounding box center [1116, 264] width 40 height 17
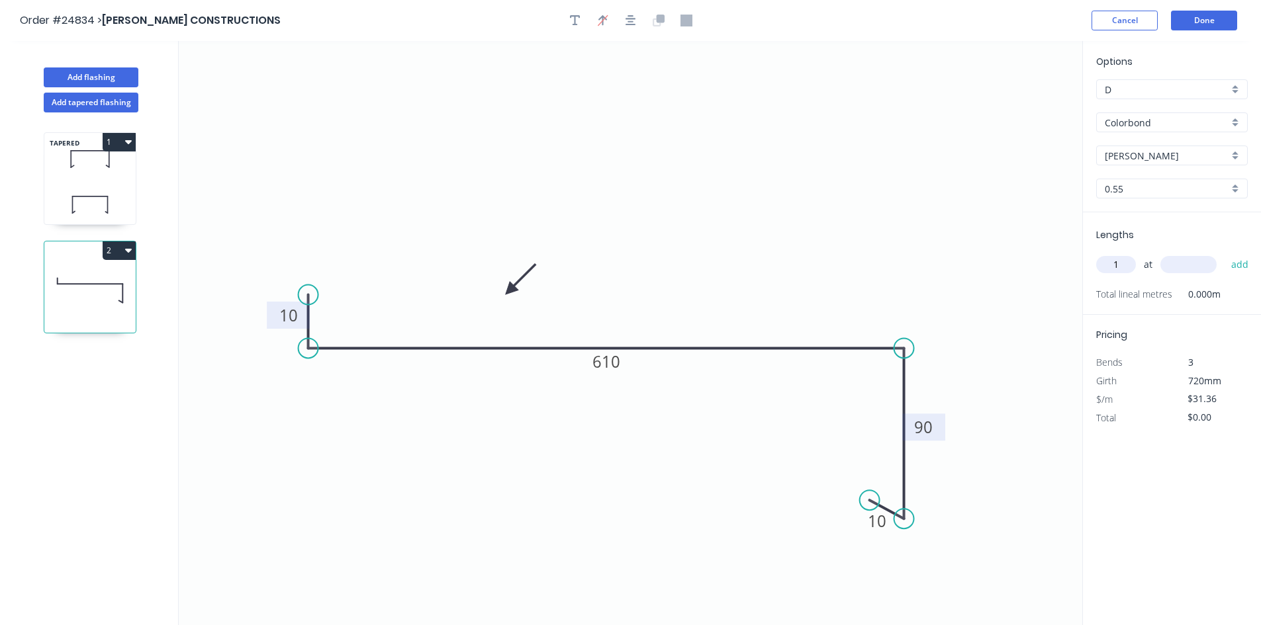
type input "1"
type input "6000"
click at [1225, 254] on button "add" at bounding box center [1240, 265] width 31 height 23
type input "$188.16"
click at [1216, 24] on button "Done" at bounding box center [1204, 21] width 66 height 20
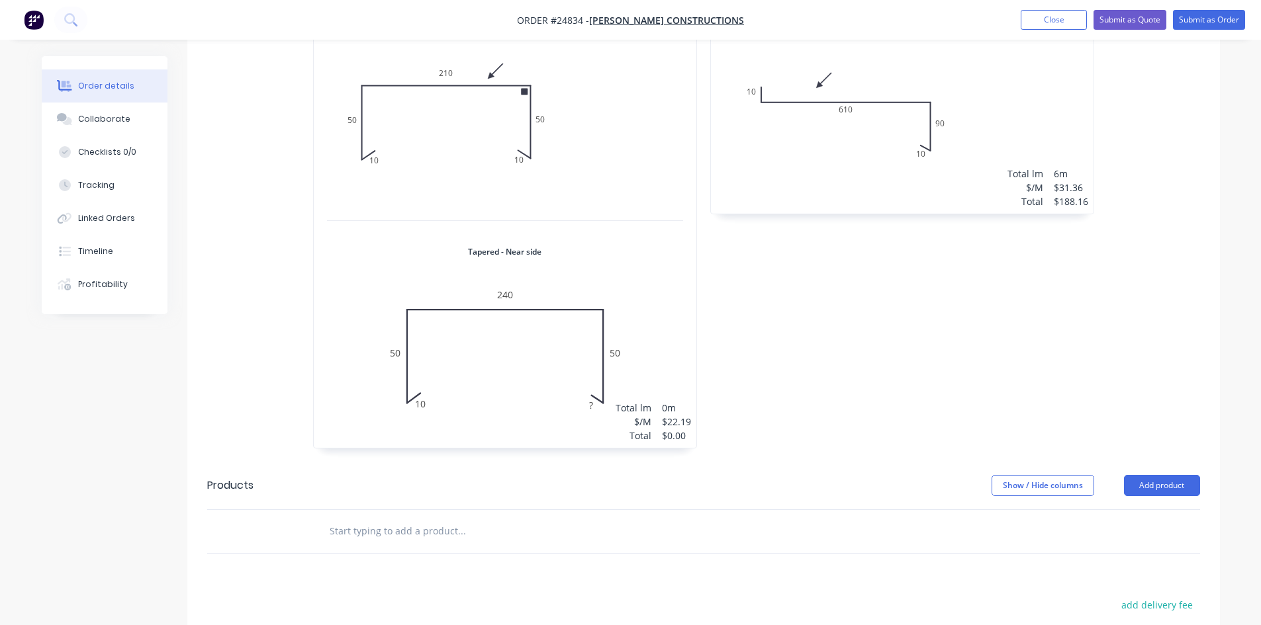
scroll to position [199, 0]
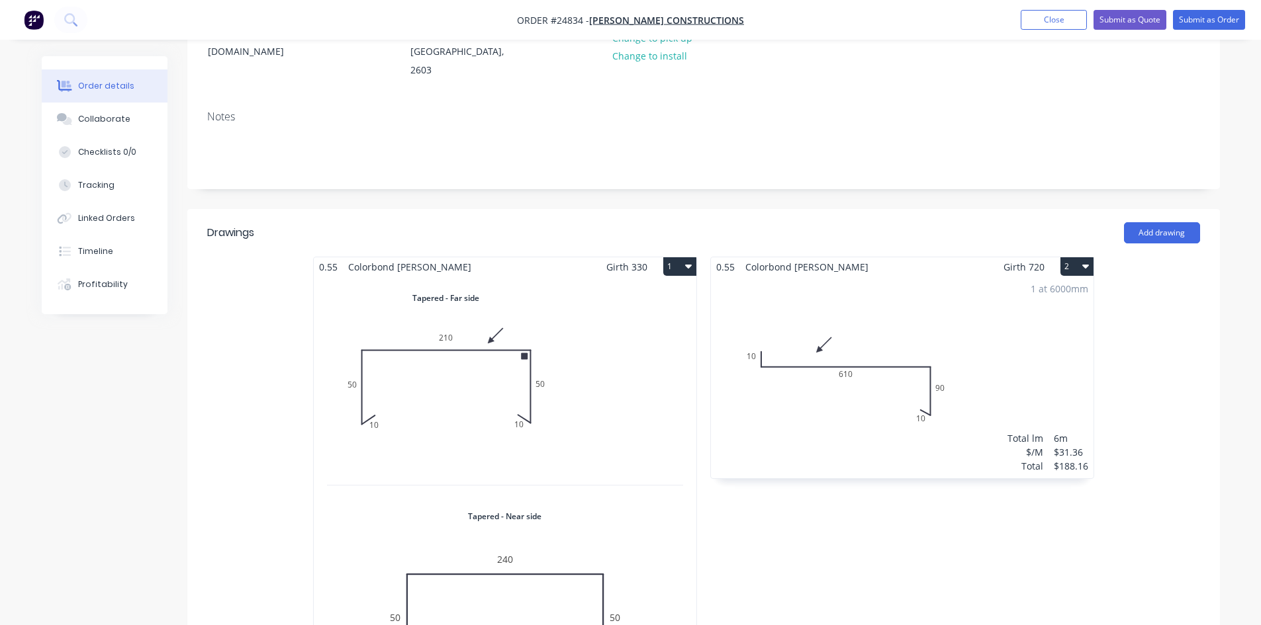
click at [1079, 257] on button "2" at bounding box center [1076, 266] width 33 height 19
click at [1005, 316] on div "Duplicate" at bounding box center [1031, 325] width 102 height 19
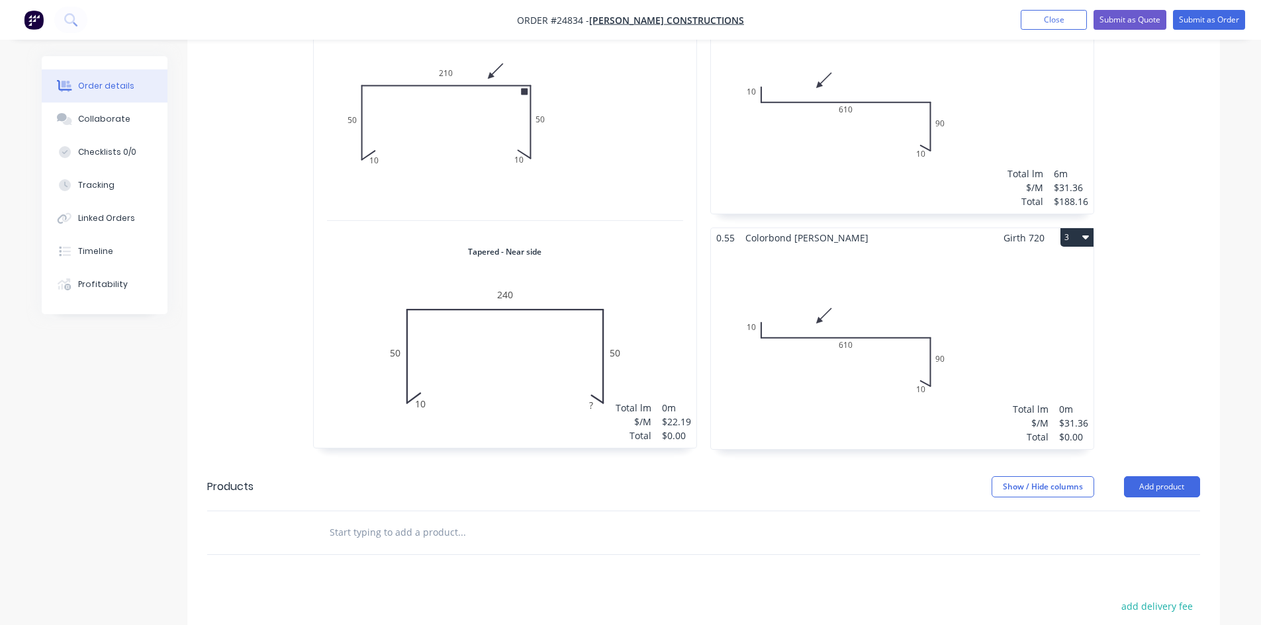
click at [1013, 291] on div "Total lm $/M Total 0m $31.36 $0.00" at bounding box center [902, 349] width 383 height 202
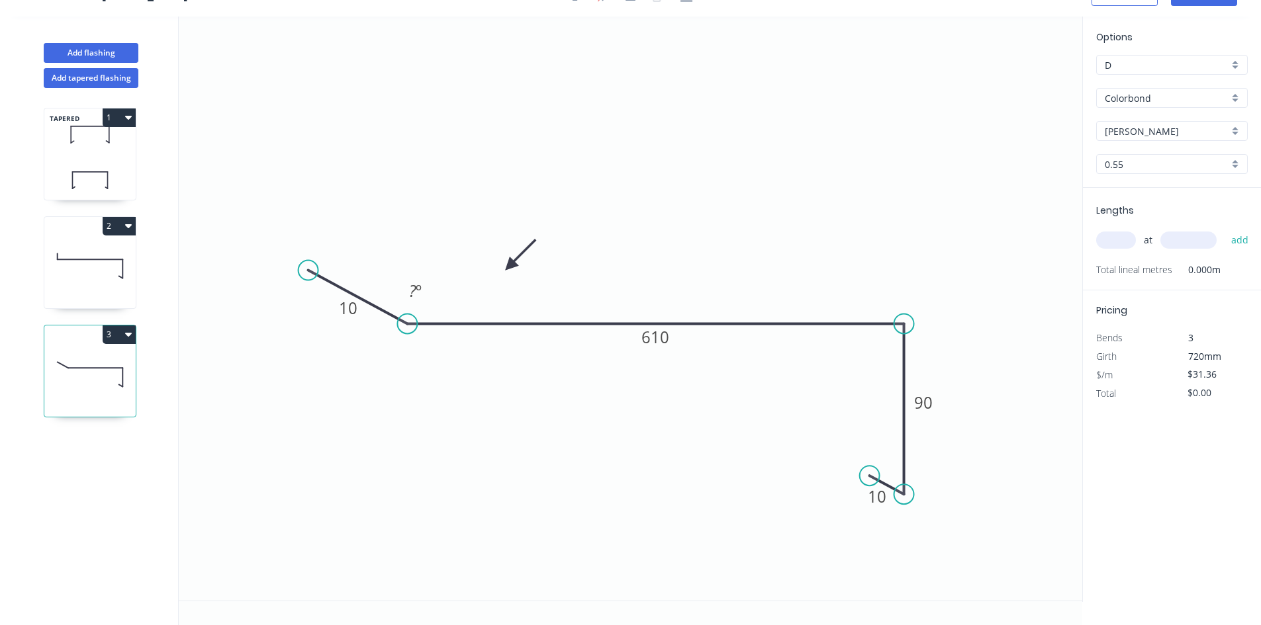
drag, startPoint x: 308, startPoint y: 326, endPoint x: 407, endPoint y: 330, distance: 99.4
click at [407, 330] on circle at bounding box center [407, 324] width 20 height 20
drag, startPoint x: 303, startPoint y: 270, endPoint x: 408, endPoint y: 351, distance: 132.1
click at [408, 351] on circle at bounding box center [407, 350] width 20 height 20
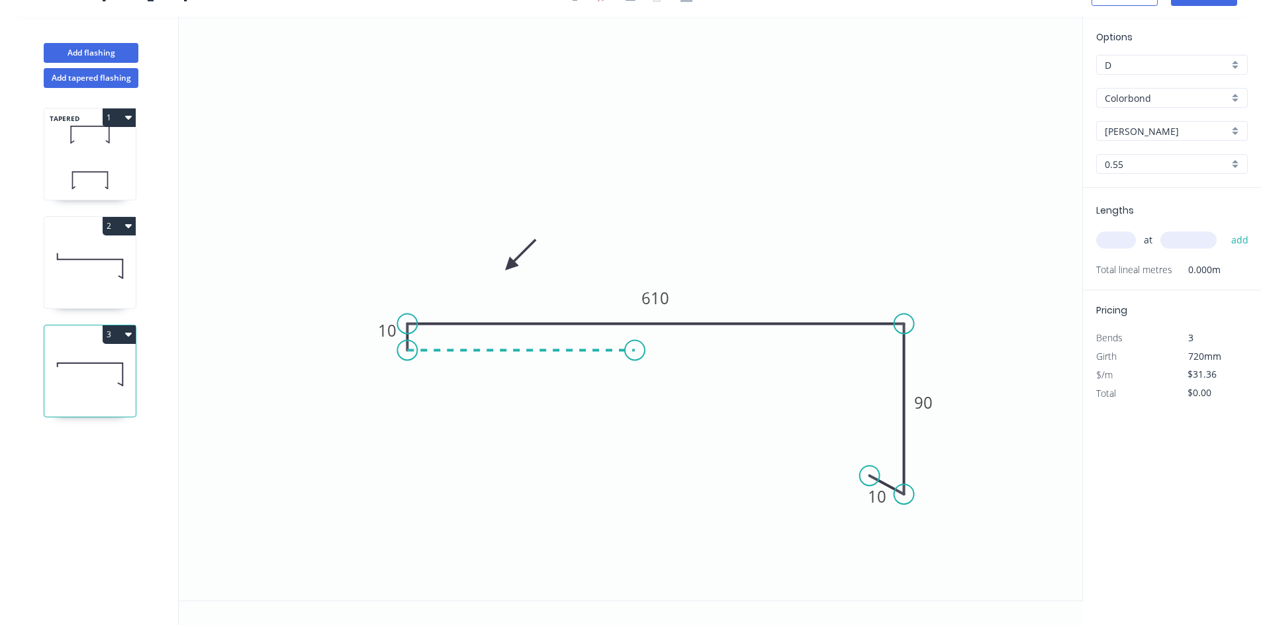
click at [635, 352] on icon "0 10 610 90 10" at bounding box center [630, 309] width 903 height 584
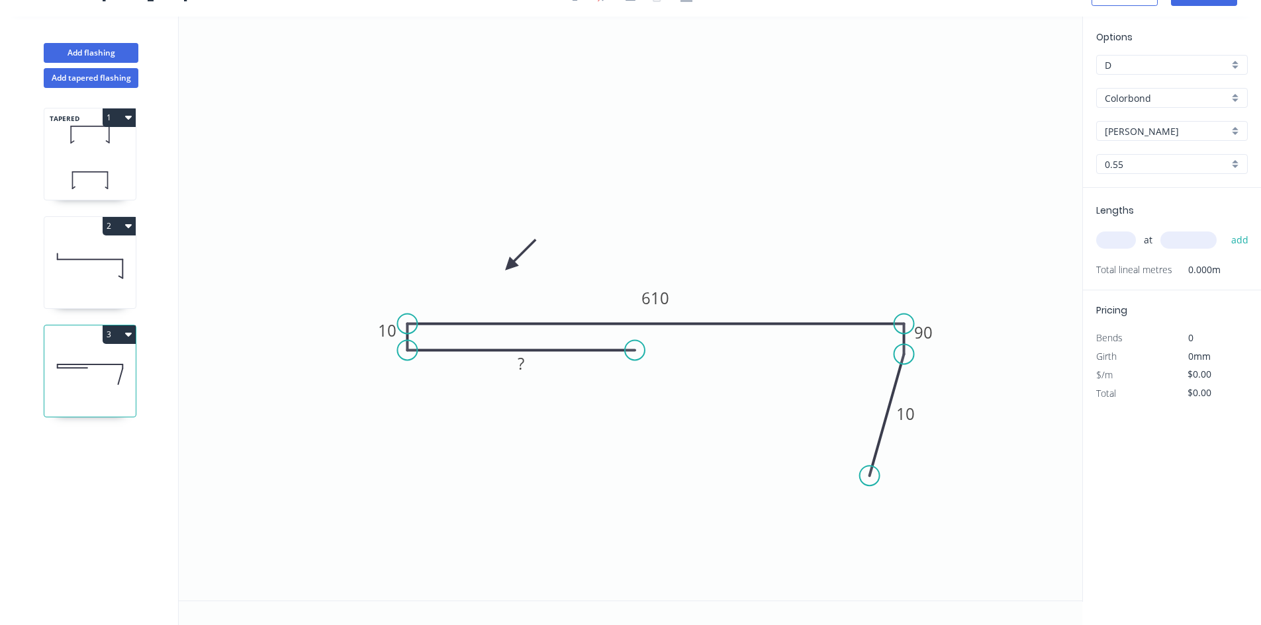
drag, startPoint x: 903, startPoint y: 490, endPoint x: 904, endPoint y: 355, distance: 135.0
click at [904, 355] on circle at bounding box center [904, 354] width 20 height 20
drag, startPoint x: 864, startPoint y: 472, endPoint x: 676, endPoint y: 355, distance: 221.5
click at [676, 355] on circle at bounding box center [676, 354] width 20 height 20
click at [708, 522] on icon "0 ? 10 610 90 10" at bounding box center [630, 309] width 903 height 584
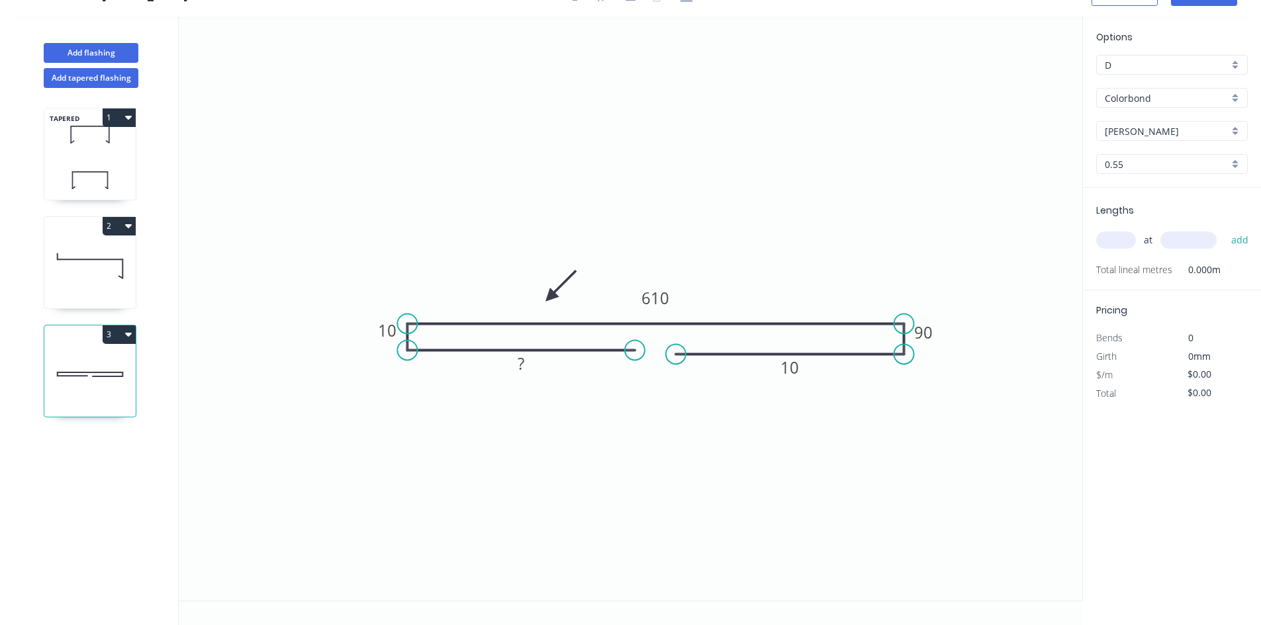
drag, startPoint x: 508, startPoint y: 263, endPoint x: 550, endPoint y: 297, distance: 54.2
click at [550, 297] on icon at bounding box center [560, 286] width 38 height 38
drag, startPoint x: 551, startPoint y: 297, endPoint x: 546, endPoint y: 287, distance: 11.8
click at [546, 287] on icon at bounding box center [546, 271] width 12 height 42
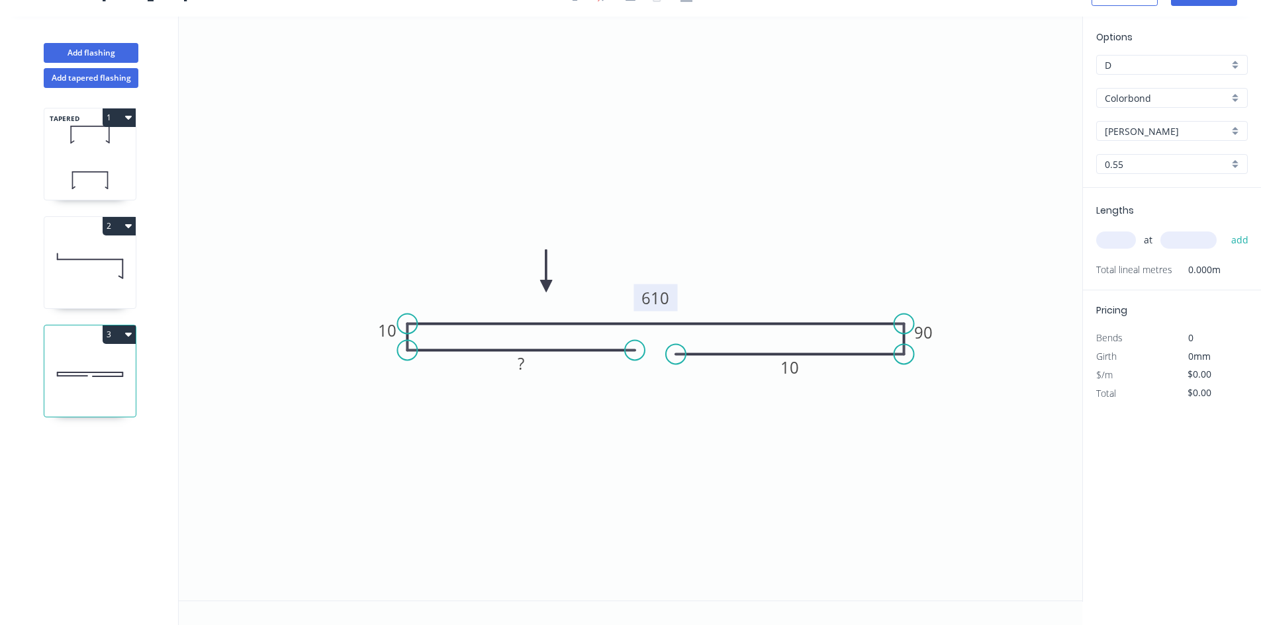
click at [653, 300] on tspan "610" at bounding box center [655, 298] width 28 height 22
click at [973, 207] on icon "0 ? 10 115 90 10" at bounding box center [630, 309] width 903 height 584
click at [524, 368] on tspan "?" at bounding box center [521, 364] width 7 height 22
type input "$15.79"
click at [528, 369] on tspan "55" at bounding box center [521, 364] width 19 height 22
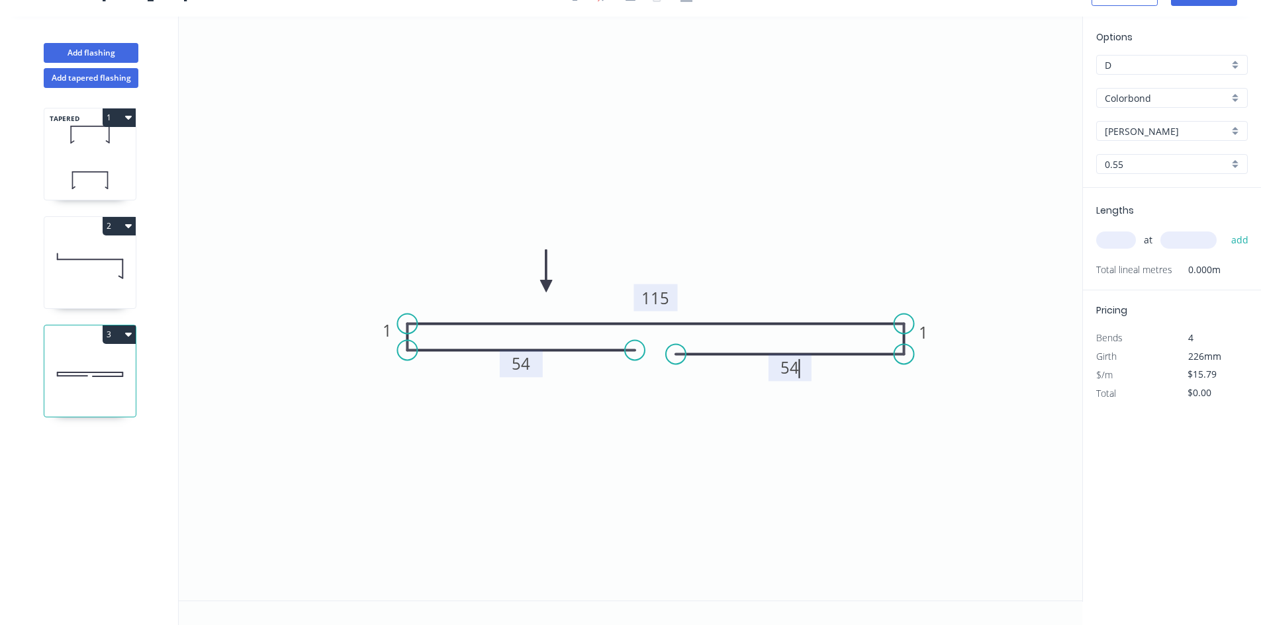
click at [612, 460] on icon "0 54 1 115 1 54" at bounding box center [630, 309] width 903 height 584
click at [1108, 242] on input "text" at bounding box center [1116, 240] width 40 height 17
type input "1"
type input "6000"
click at [1225, 229] on button "add" at bounding box center [1240, 240] width 31 height 23
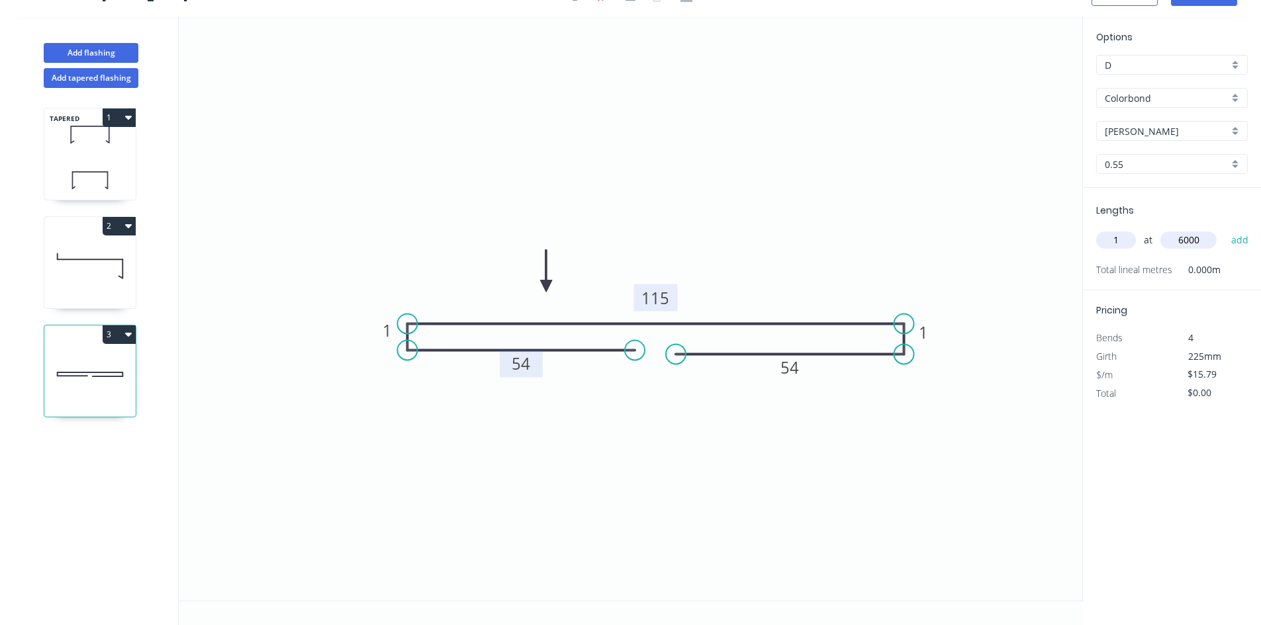
type input "$94.74"
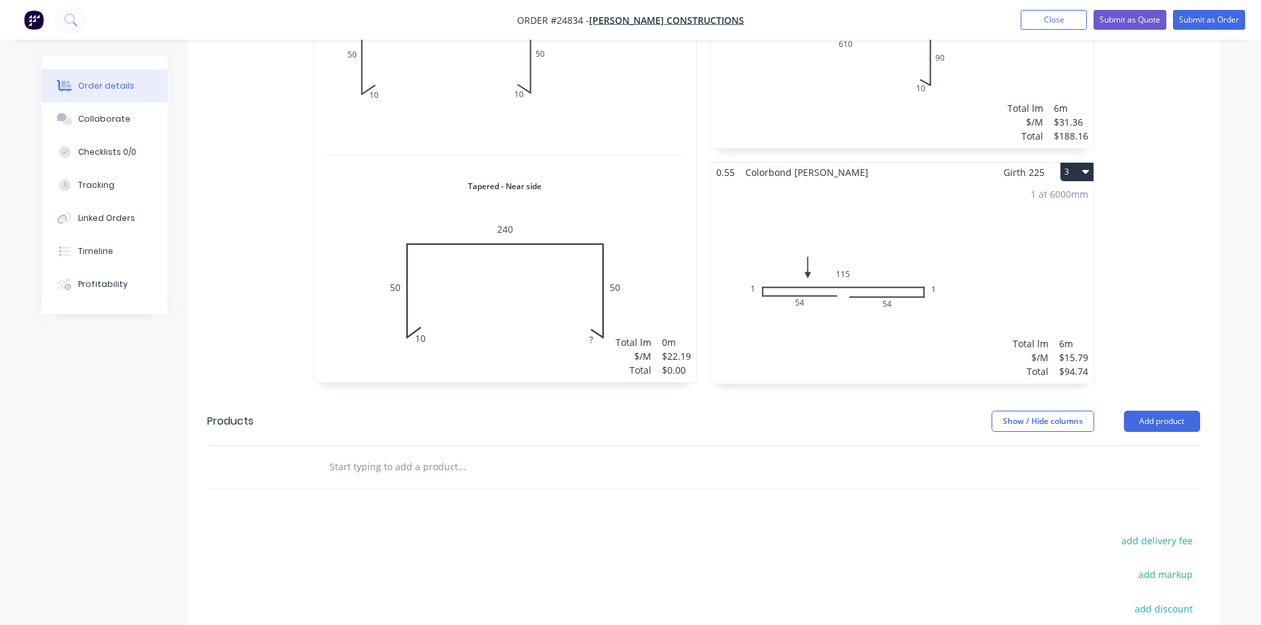
scroll to position [530, 0]
click at [1172, 410] on button "Add product" at bounding box center [1162, 420] width 76 height 21
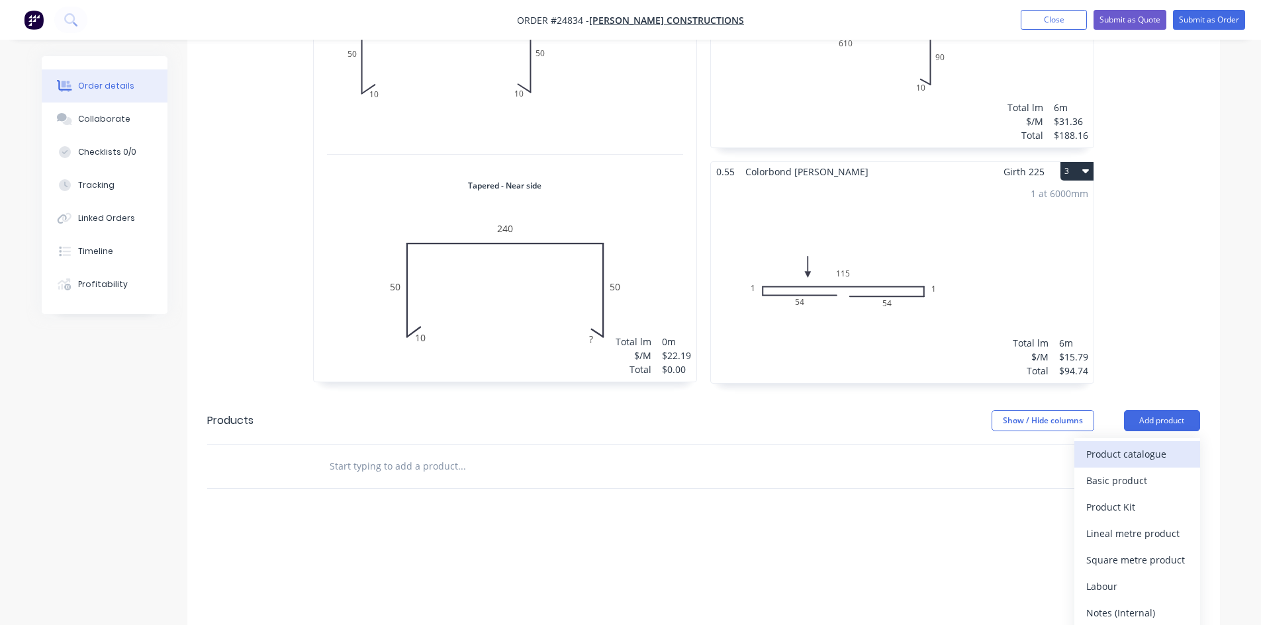
click at [1126, 445] on div "Product catalogue" at bounding box center [1137, 454] width 102 height 19
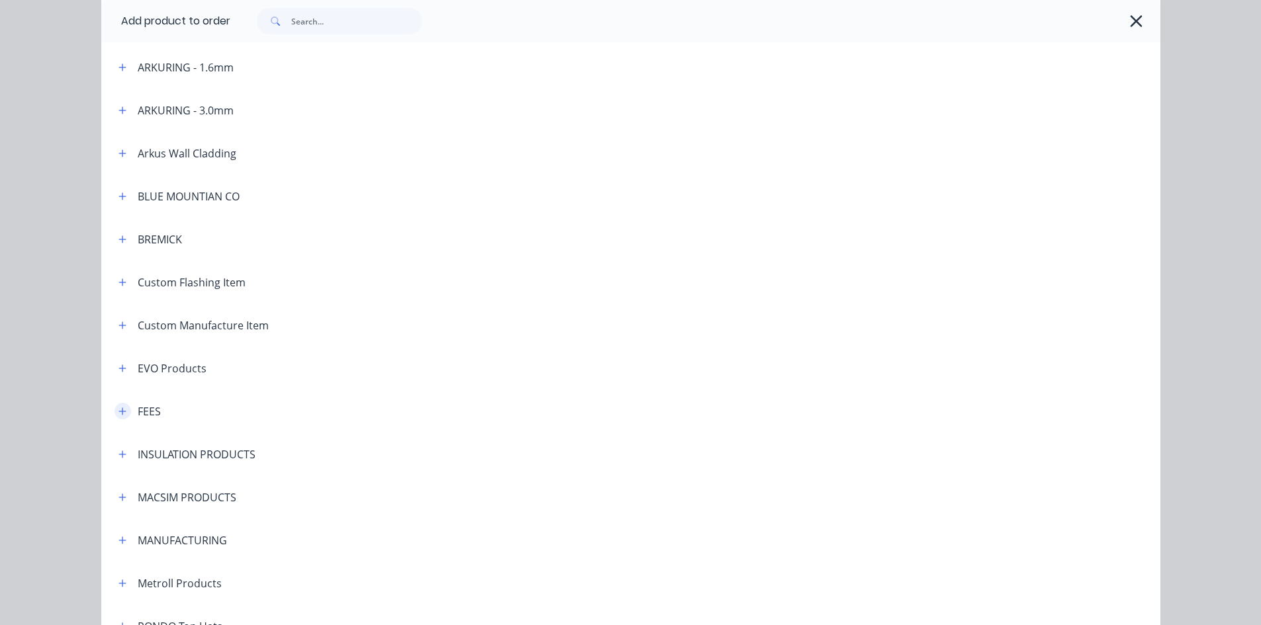
click at [118, 414] on icon "button" at bounding box center [121, 411] width 7 height 7
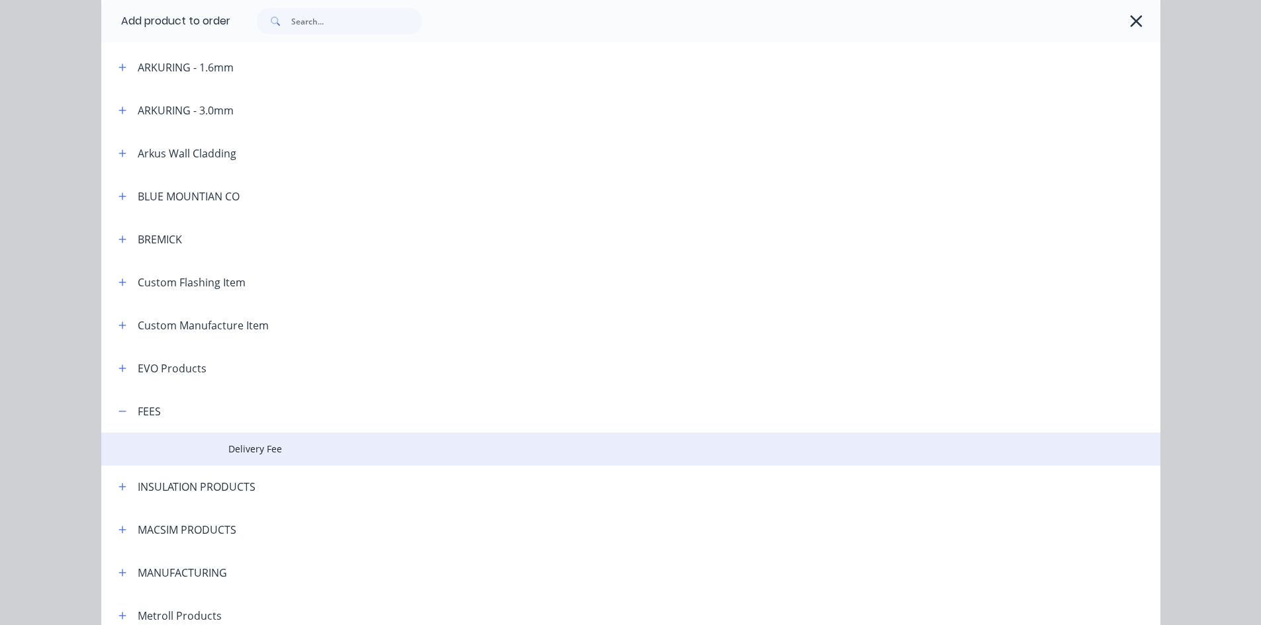
click at [255, 447] on span "Delivery Fee" at bounding box center [600, 449] width 745 height 14
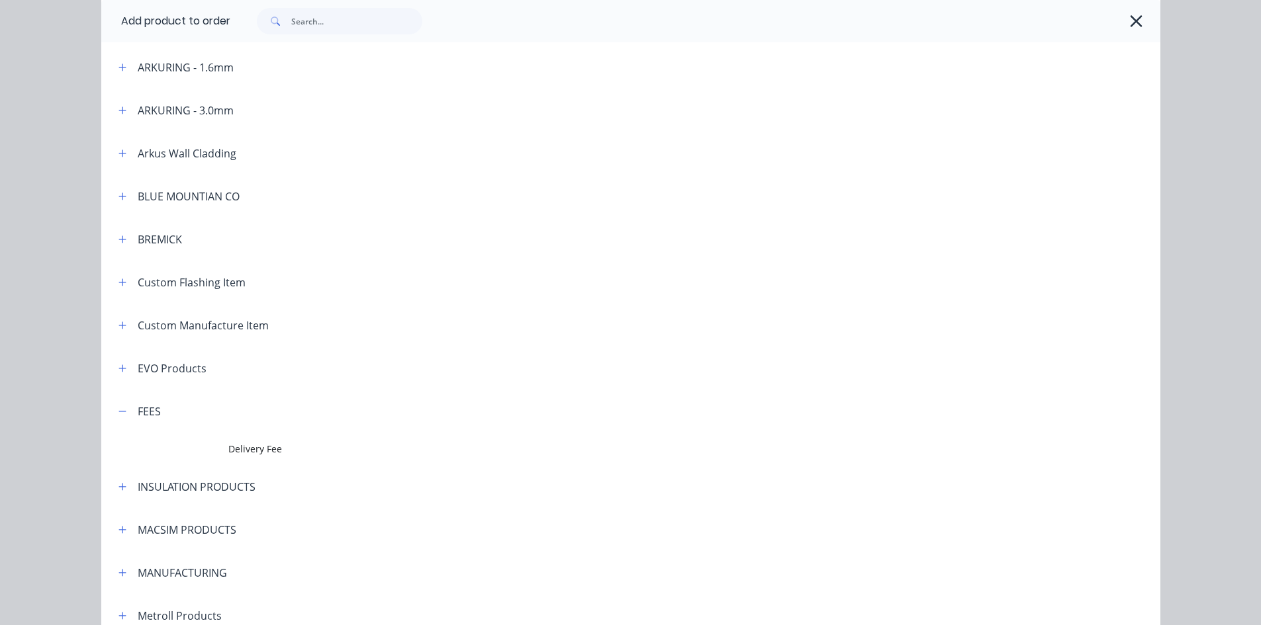
scroll to position [0, 0]
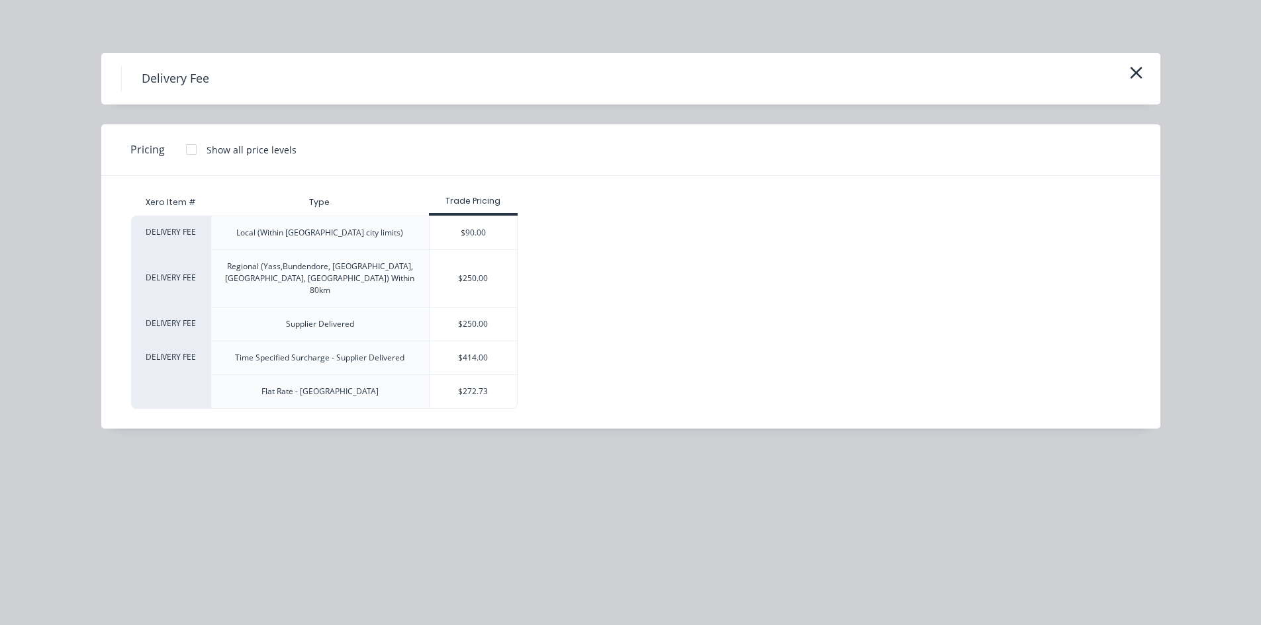
click at [191, 150] on div at bounding box center [191, 149] width 26 height 26
click at [608, 226] on div "$90.00" at bounding box center [579, 232] width 88 height 33
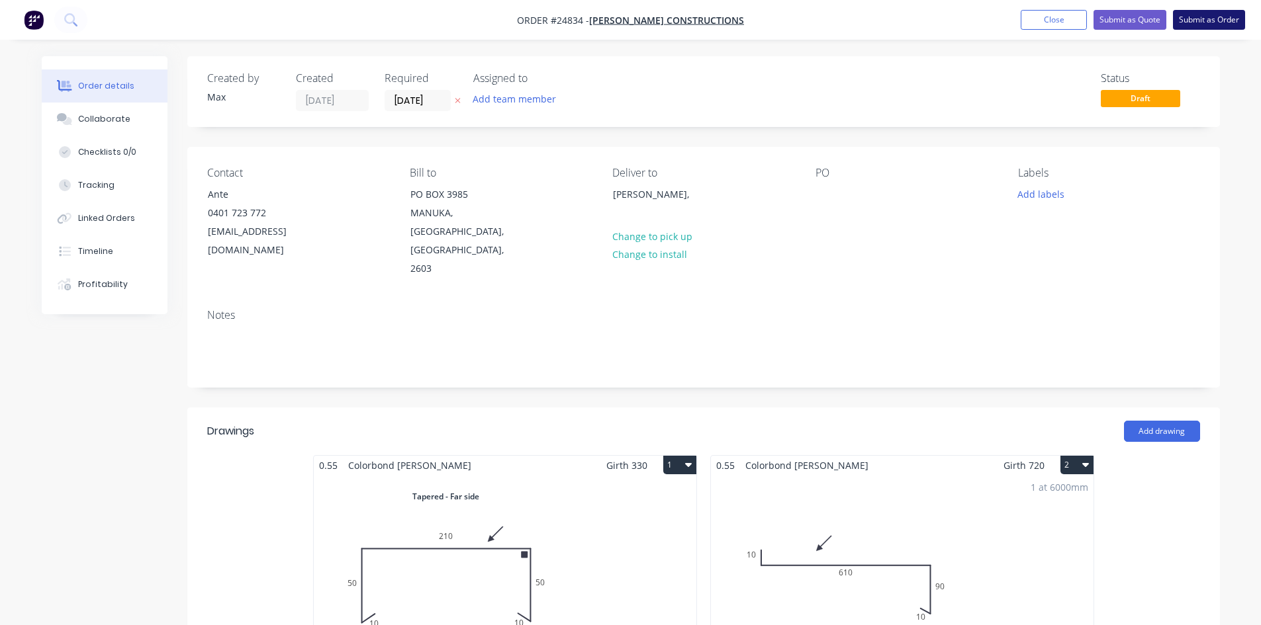
click at [1209, 20] on button "Submit as Order" at bounding box center [1209, 20] width 72 height 20
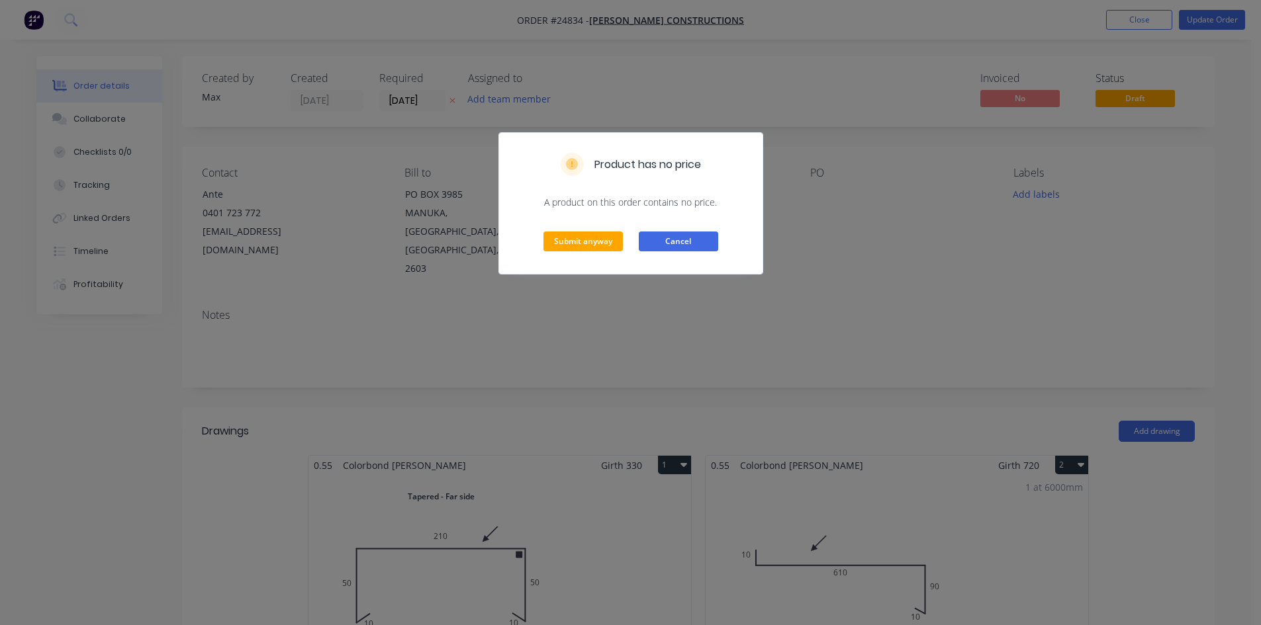
click at [682, 244] on button "Cancel" at bounding box center [678, 242] width 79 height 20
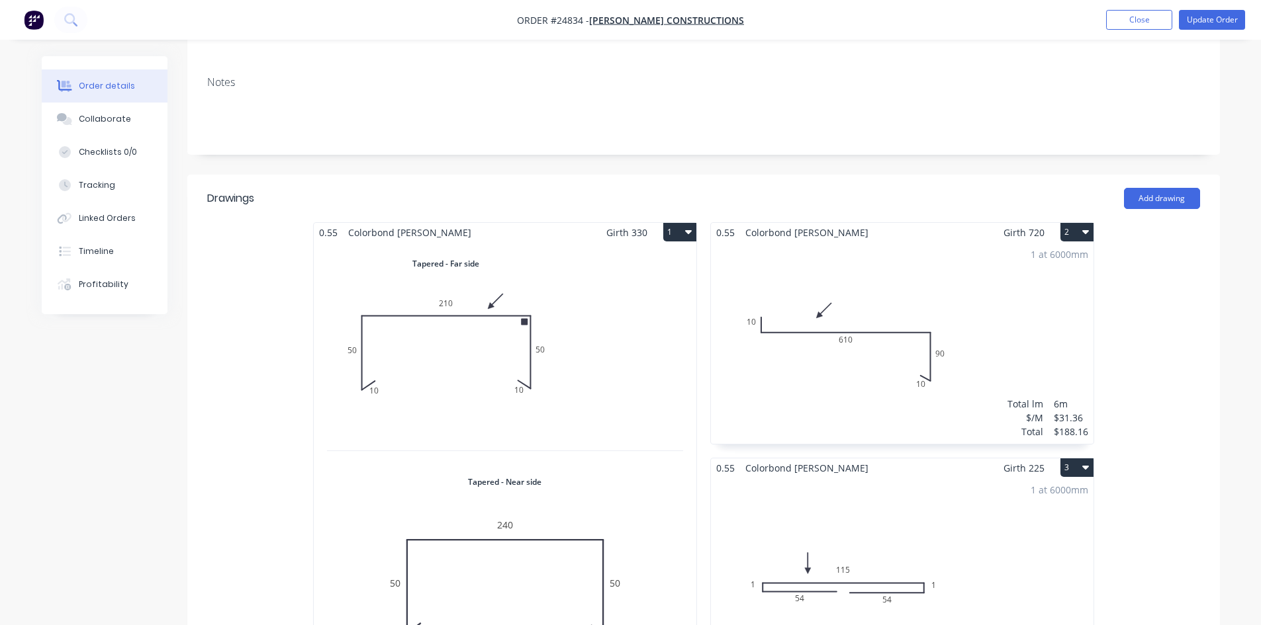
scroll to position [397, 0]
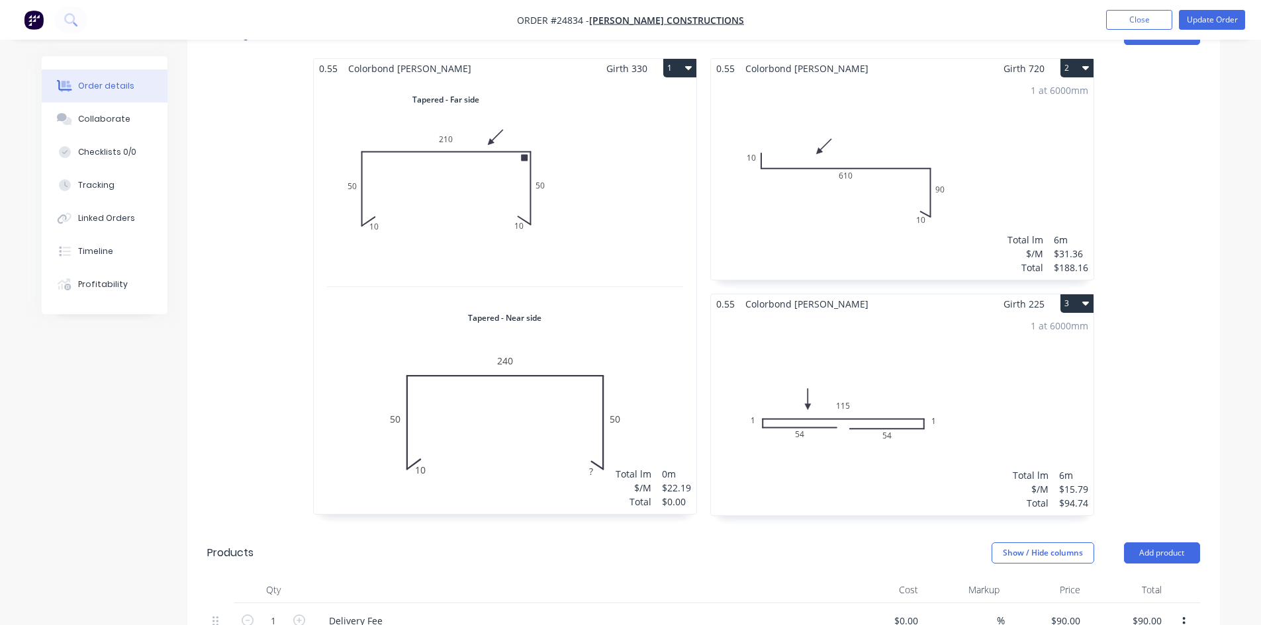
click at [641, 259] on div "Total lm $/M Total 0m $22.19 $0.00" at bounding box center [505, 296] width 383 height 436
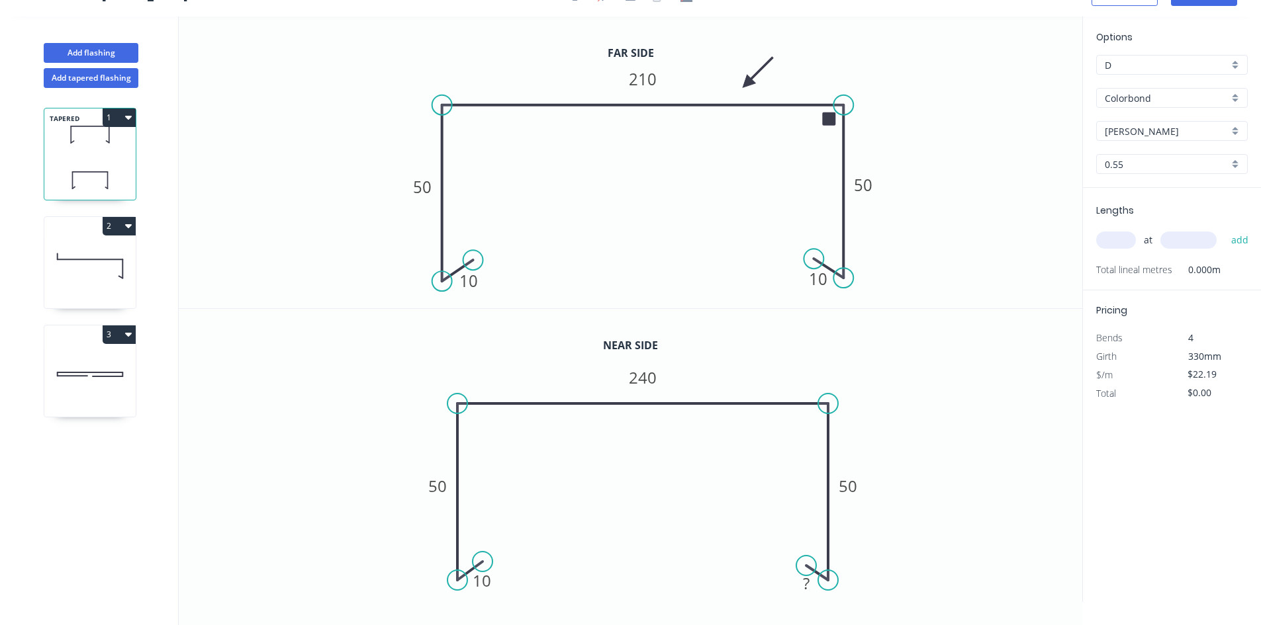
click at [1107, 245] on input "text" at bounding box center [1116, 240] width 40 height 17
type input "1"
type input "6100"
click at [1225, 229] on button "add" at bounding box center [1240, 240] width 31 height 23
type input "$135.36"
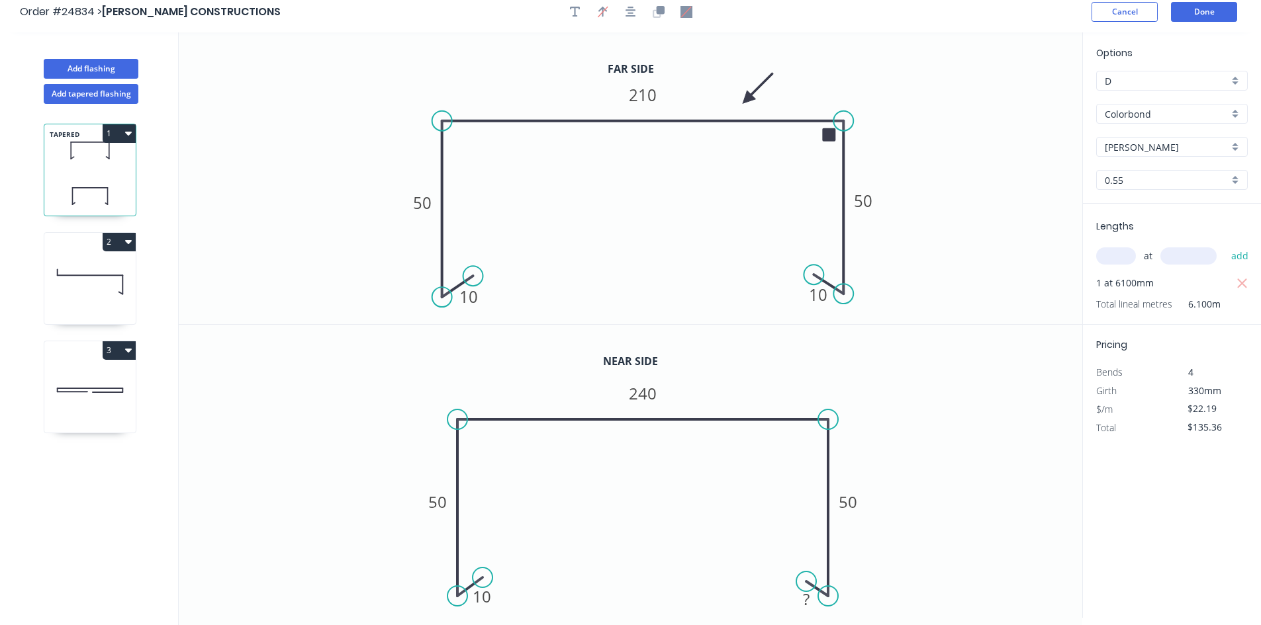
scroll to position [0, 0]
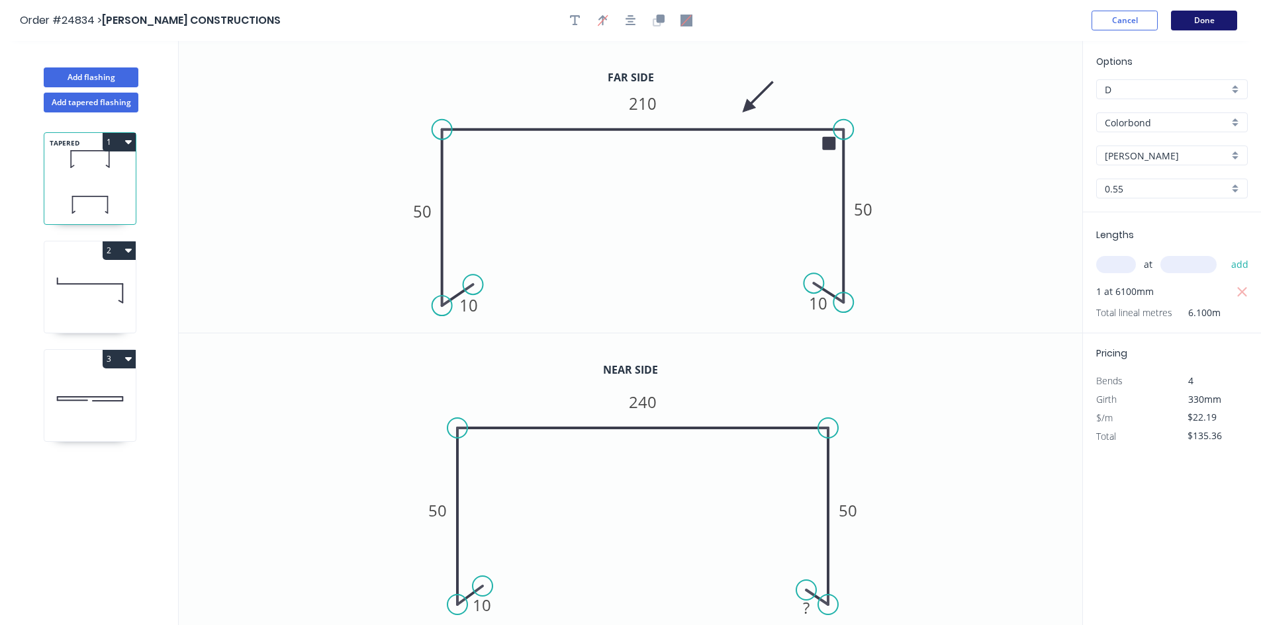
click at [1196, 21] on button "Done" at bounding box center [1204, 21] width 66 height 20
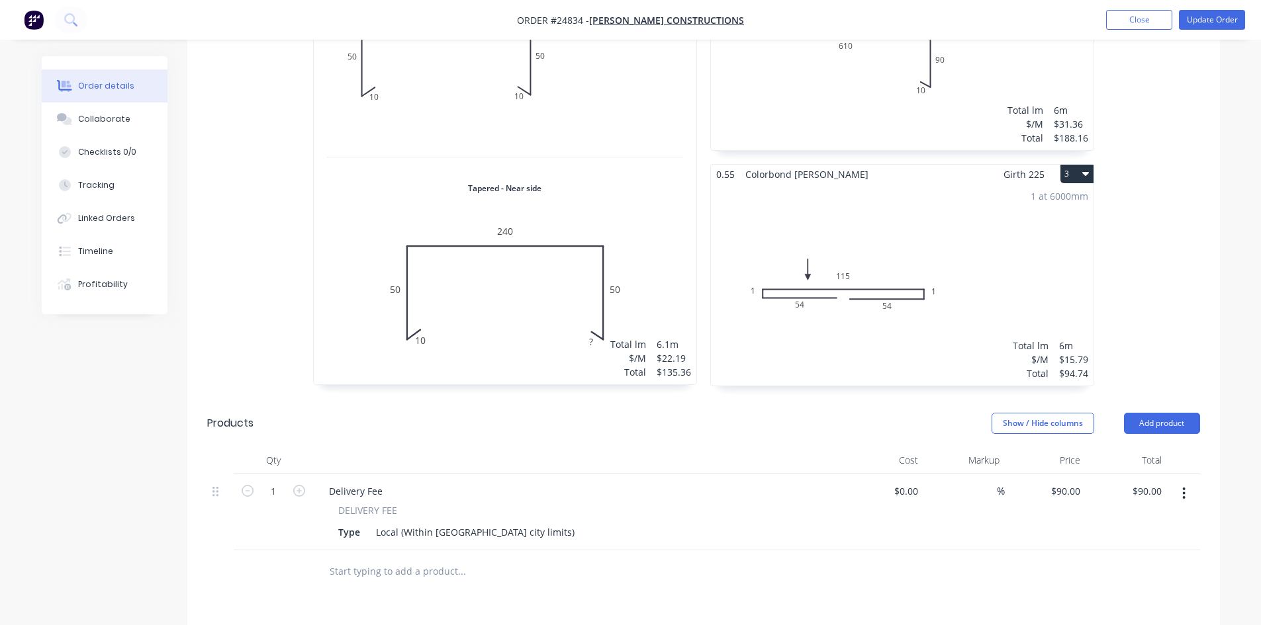
scroll to position [530, 0]
click at [537, 276] on div "1 at 6100mm Total lm $/M Total 6.1m $22.19 $135.36" at bounding box center [505, 164] width 383 height 436
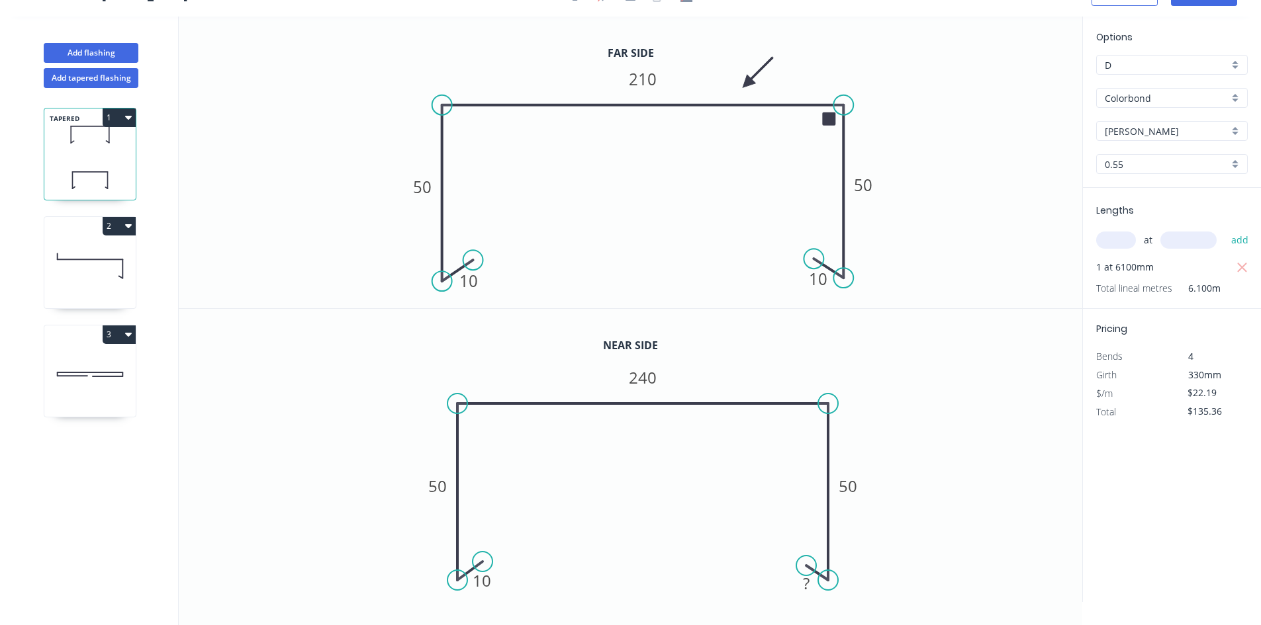
scroll to position [24, 0]
click at [808, 585] on tspan "?" at bounding box center [806, 584] width 7 height 22
type input "$20.59"
type input "$125.60"
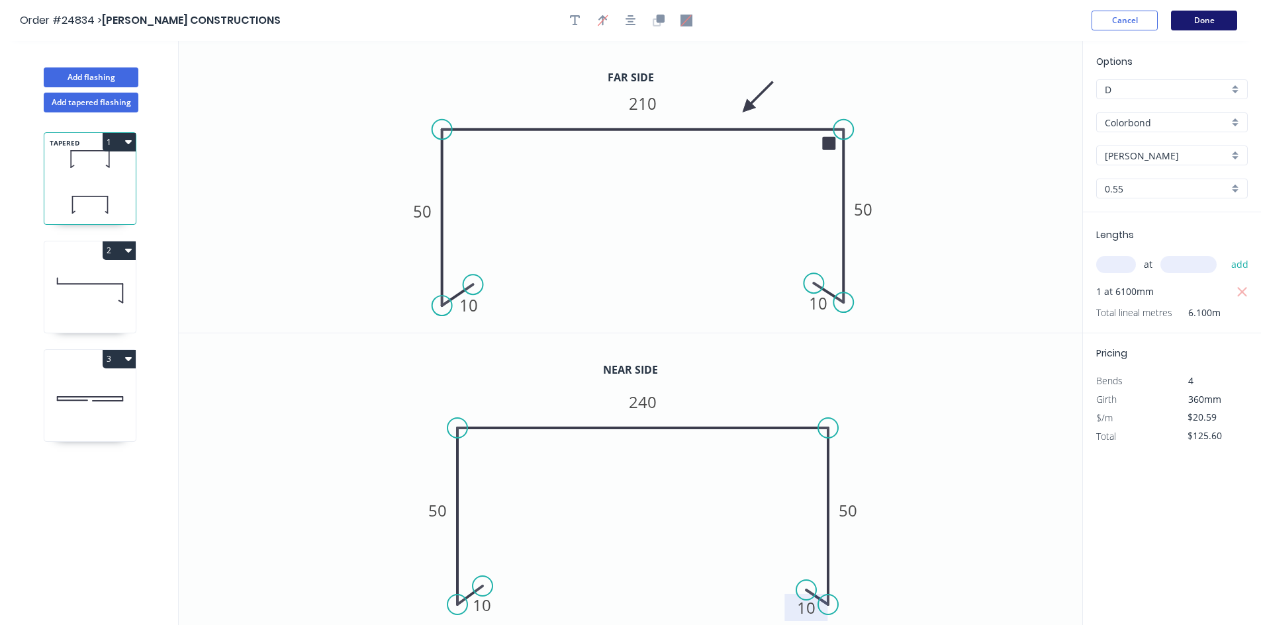
click at [1219, 22] on button "Done" at bounding box center [1204, 21] width 66 height 20
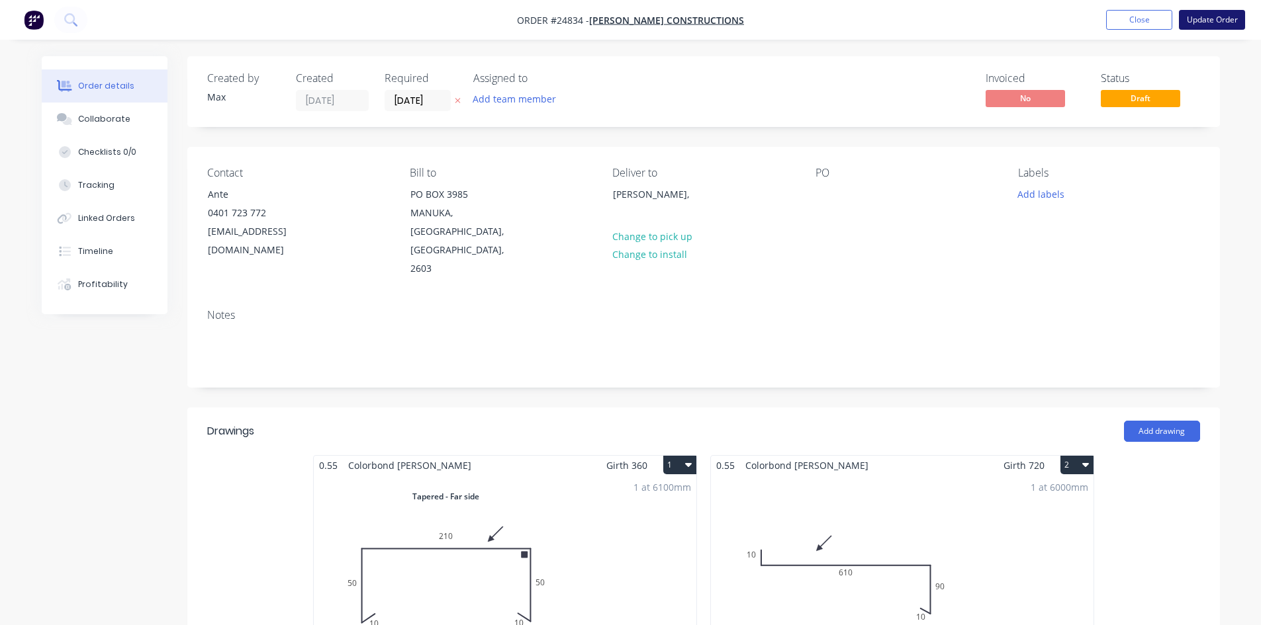
click at [1222, 26] on button "Update Order" at bounding box center [1212, 20] width 66 height 20
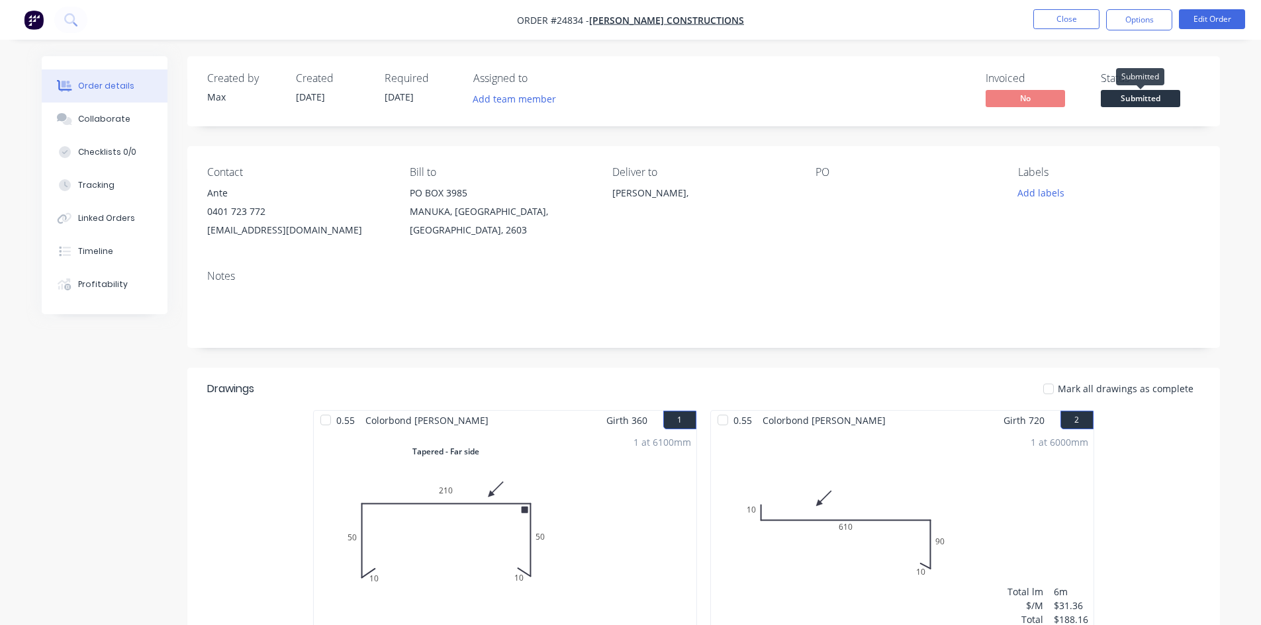
click at [1148, 98] on span "Submitted" at bounding box center [1140, 98] width 79 height 17
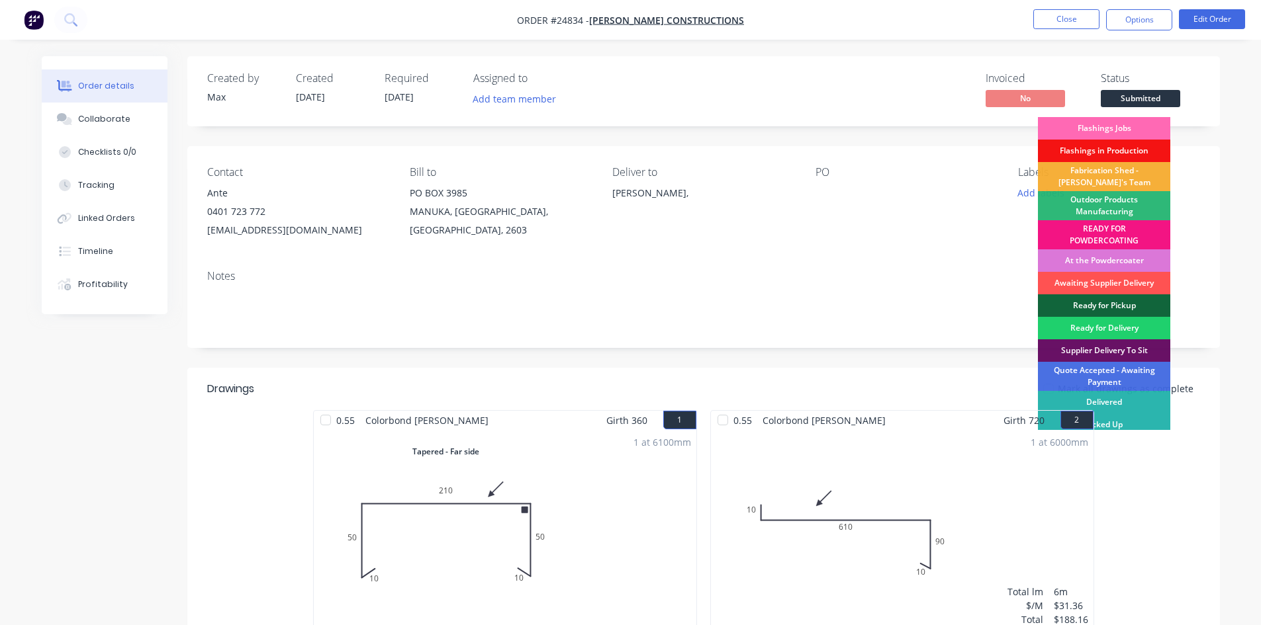
click at [1117, 125] on div "Flashings Jobs" at bounding box center [1104, 128] width 132 height 23
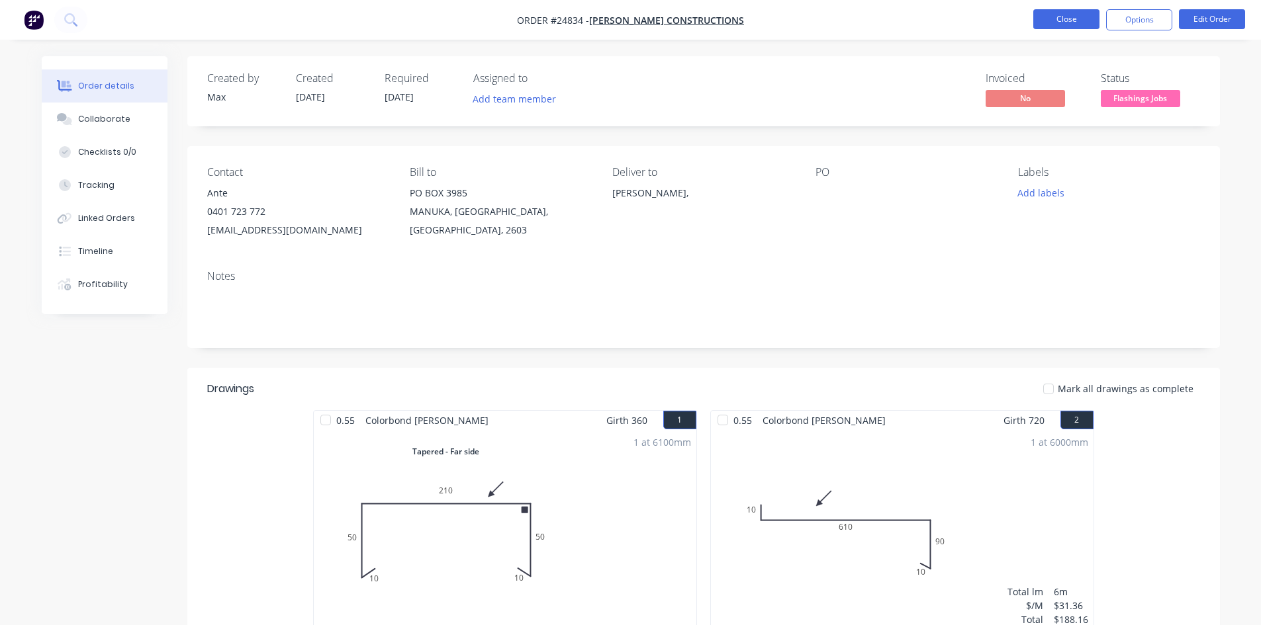
click at [1066, 18] on button "Close" at bounding box center [1066, 19] width 66 height 20
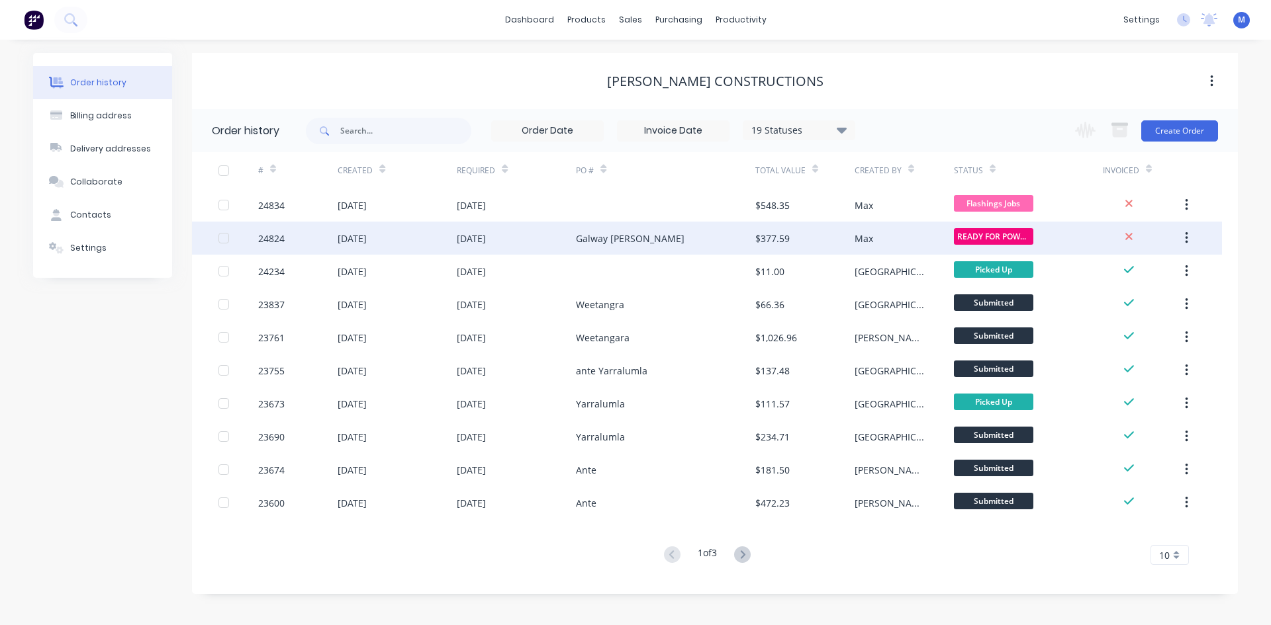
click at [671, 236] on div "Galway [PERSON_NAME]" at bounding box center [665, 238] width 179 height 33
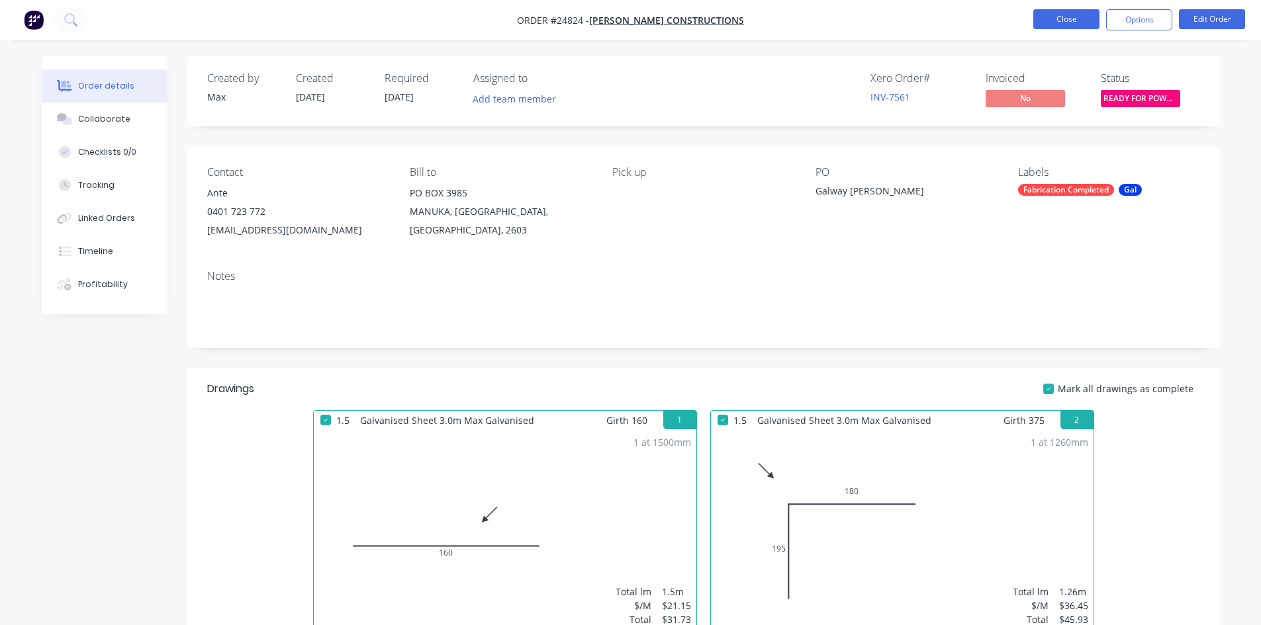
click at [1073, 21] on button "Close" at bounding box center [1066, 19] width 66 height 20
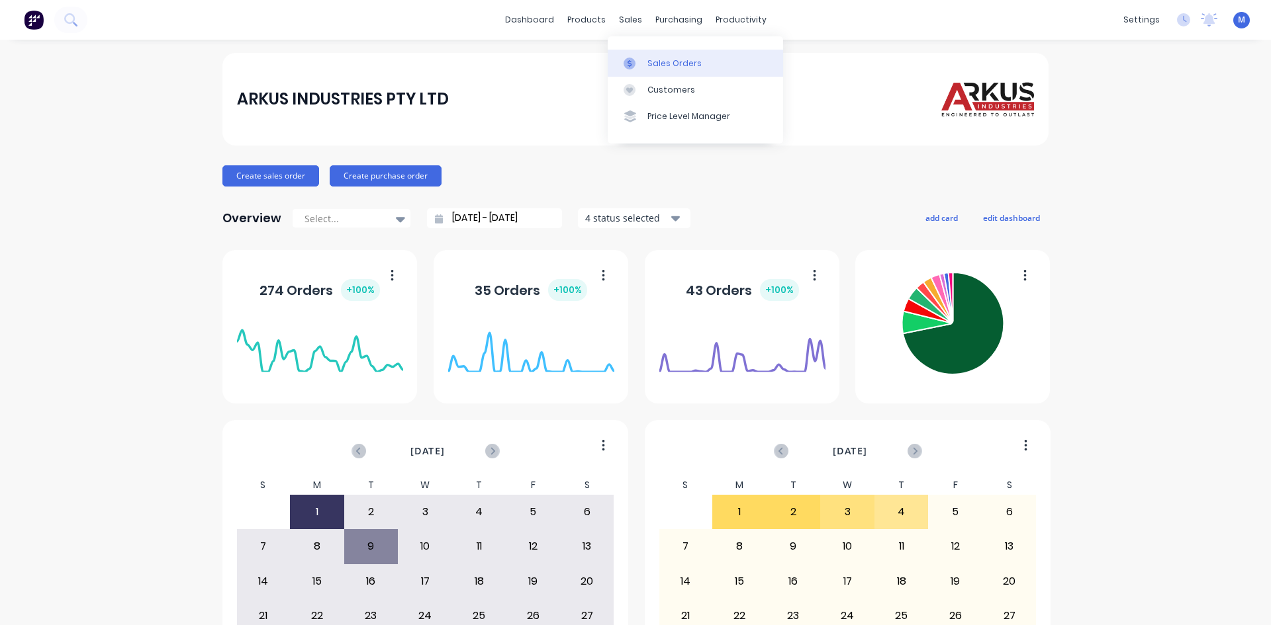
click at [667, 62] on div "Sales Orders" at bounding box center [674, 64] width 54 height 12
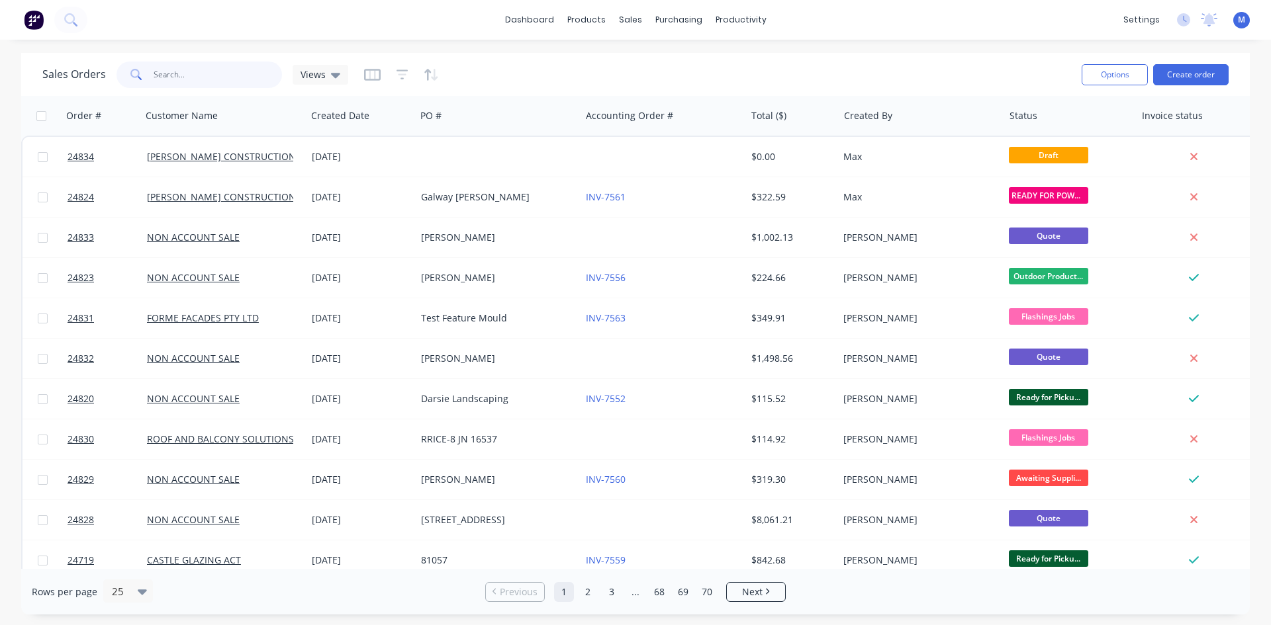
click at [200, 73] on input "text" at bounding box center [218, 75] width 129 height 26
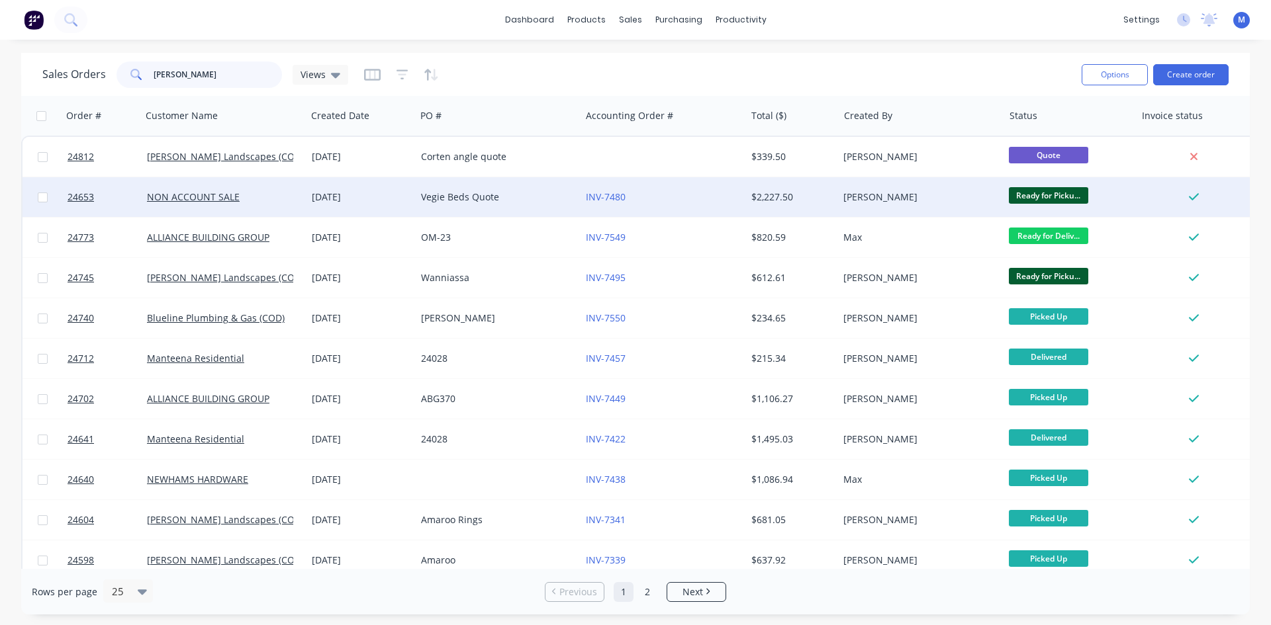
type input "phillip"
click at [537, 193] on div "Vegie Beds Quote" at bounding box center [494, 197] width 147 height 13
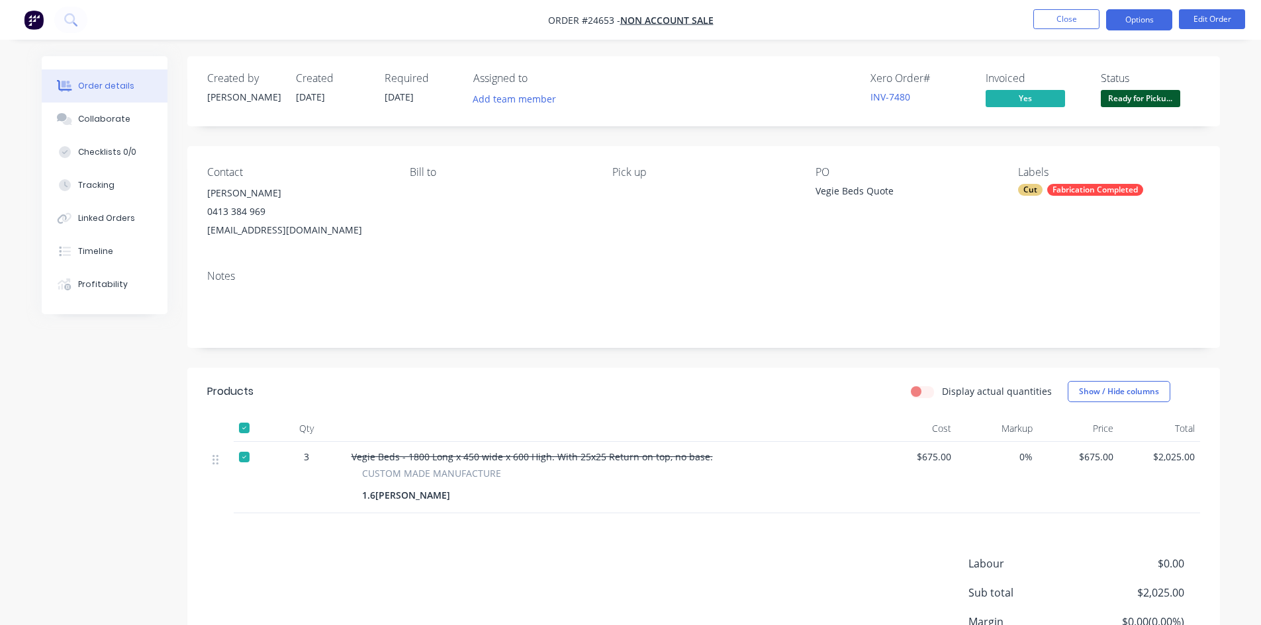
click at [1151, 21] on button "Options" at bounding box center [1139, 19] width 66 height 21
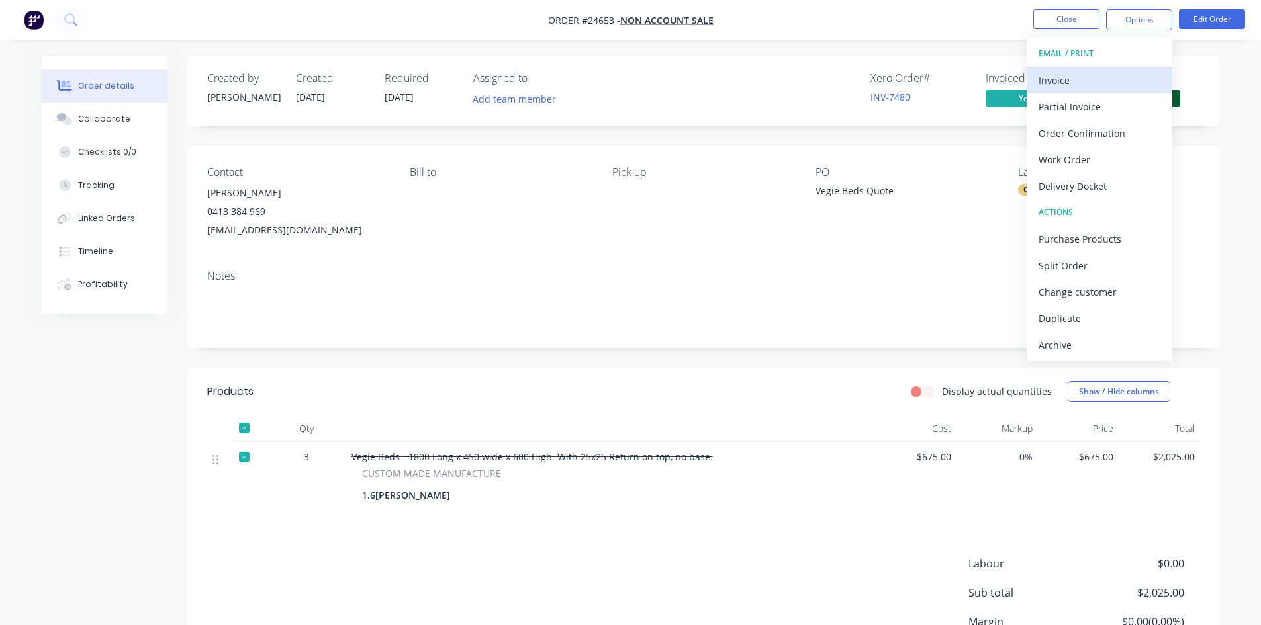
click at [1067, 75] on div "Invoice" at bounding box center [1100, 80] width 122 height 19
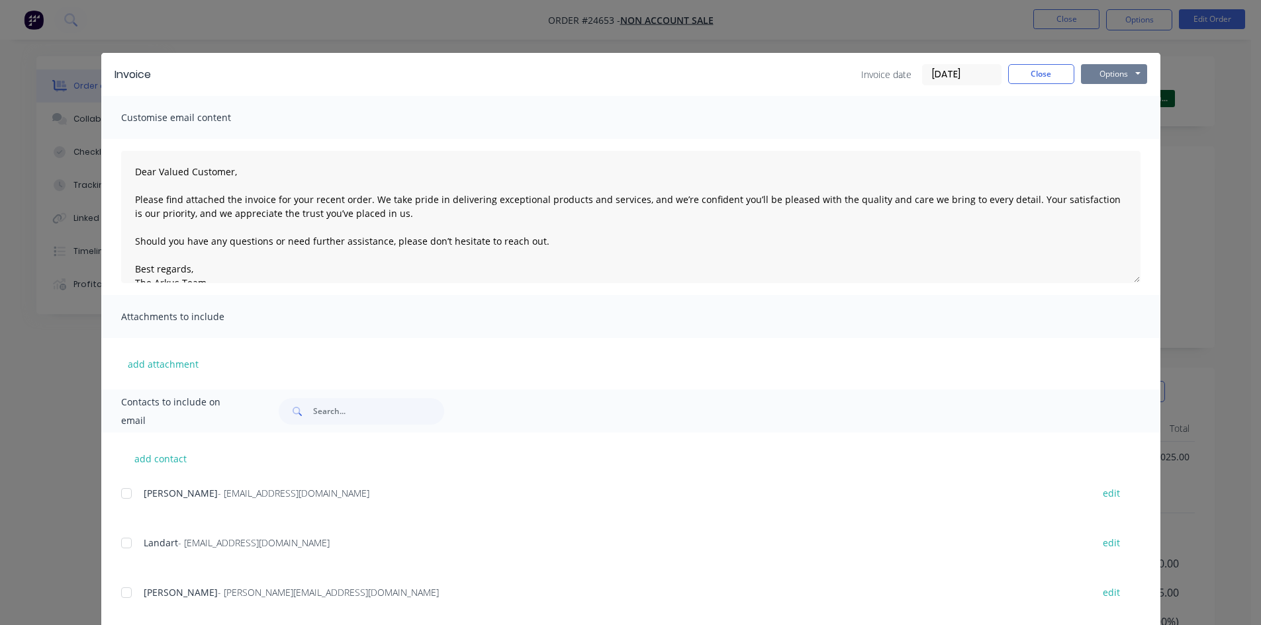
click at [1109, 69] on button "Options" at bounding box center [1114, 74] width 66 height 20
click at [1113, 118] on button "Print" at bounding box center [1123, 120] width 85 height 22
click at [1044, 82] on button "Close" at bounding box center [1041, 74] width 66 height 20
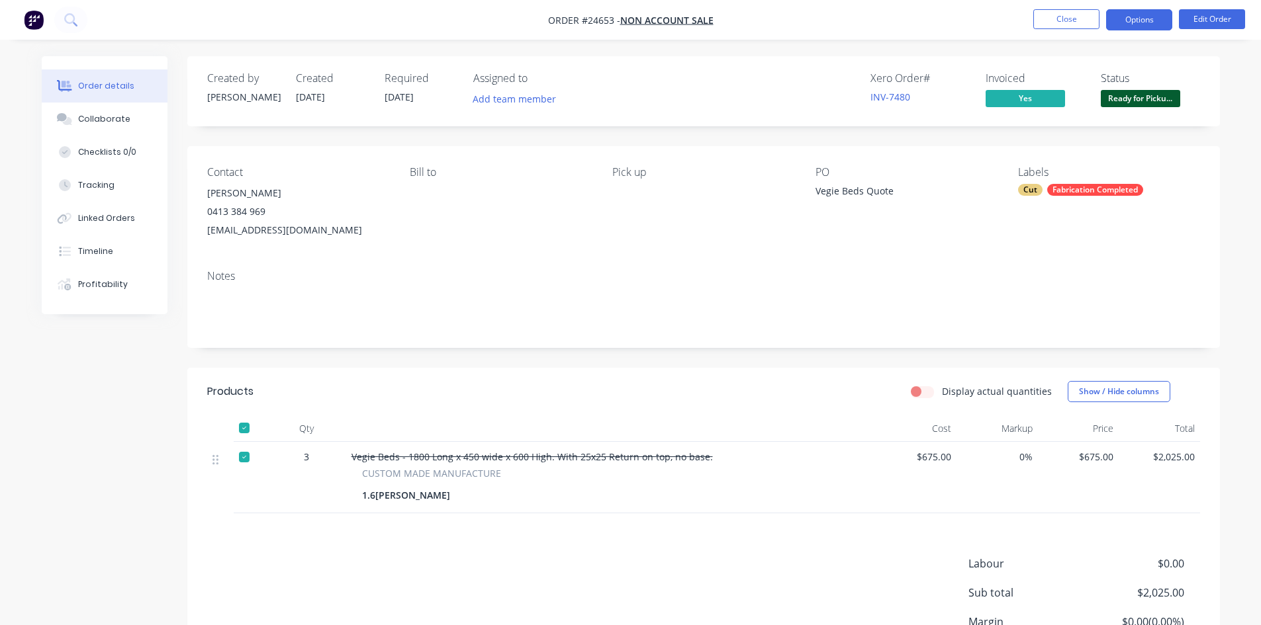
click at [1144, 19] on button "Options" at bounding box center [1139, 19] width 66 height 21
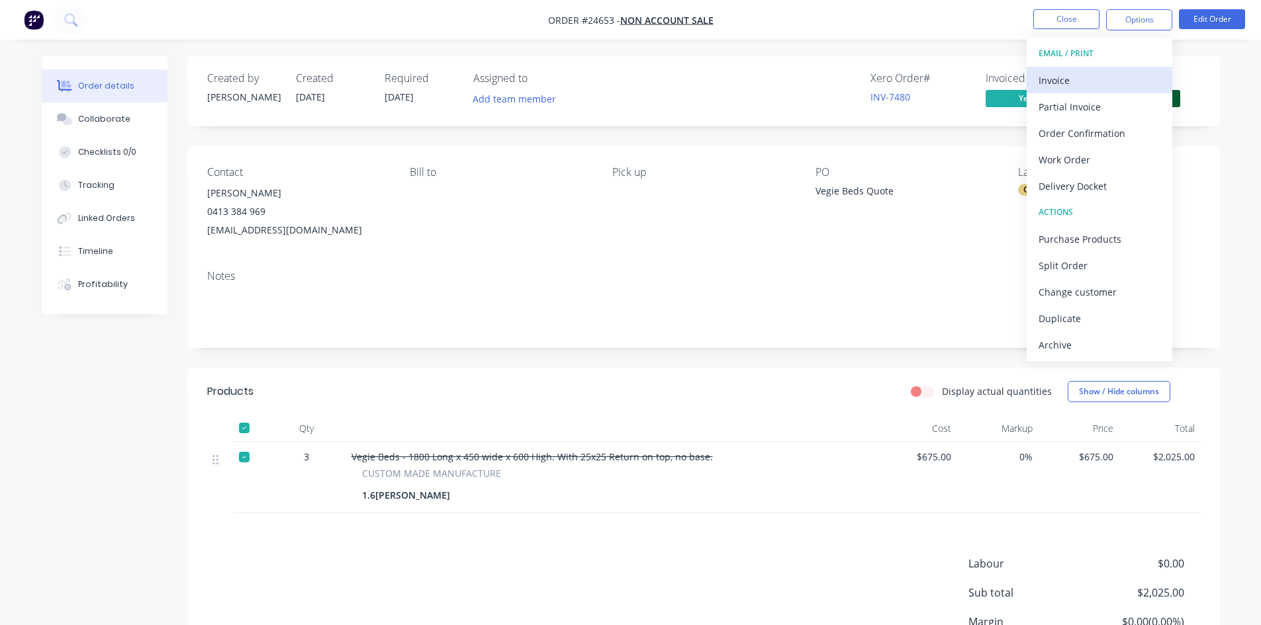
click at [1071, 80] on div "Invoice" at bounding box center [1100, 80] width 122 height 19
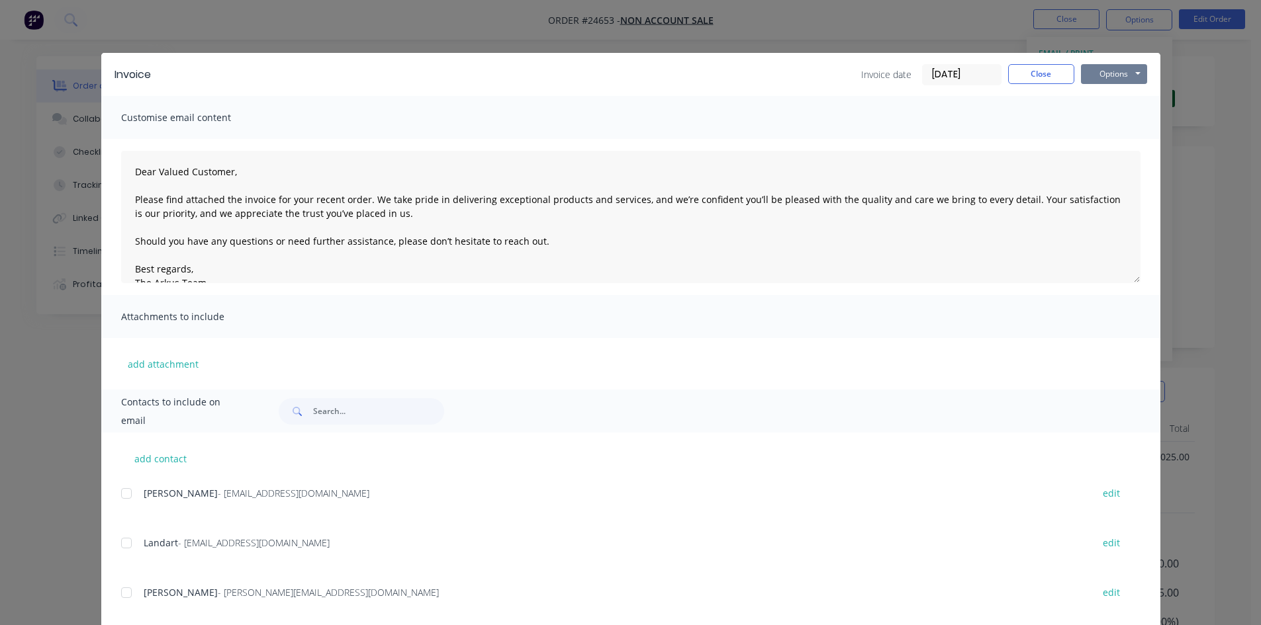
click at [1107, 71] on button "Options" at bounding box center [1114, 74] width 66 height 20
click at [1115, 115] on button "Print" at bounding box center [1123, 120] width 85 height 22
click at [1039, 75] on button "Close" at bounding box center [1041, 74] width 66 height 20
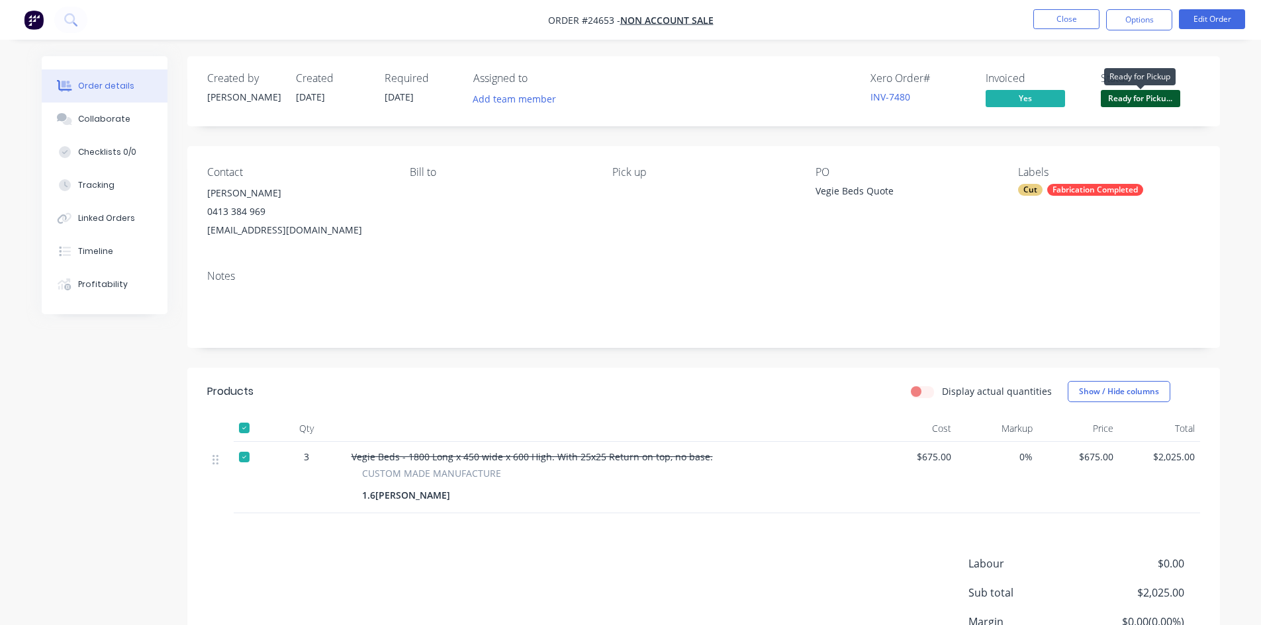
click at [1142, 99] on span "Ready for Picku..." at bounding box center [1140, 98] width 79 height 17
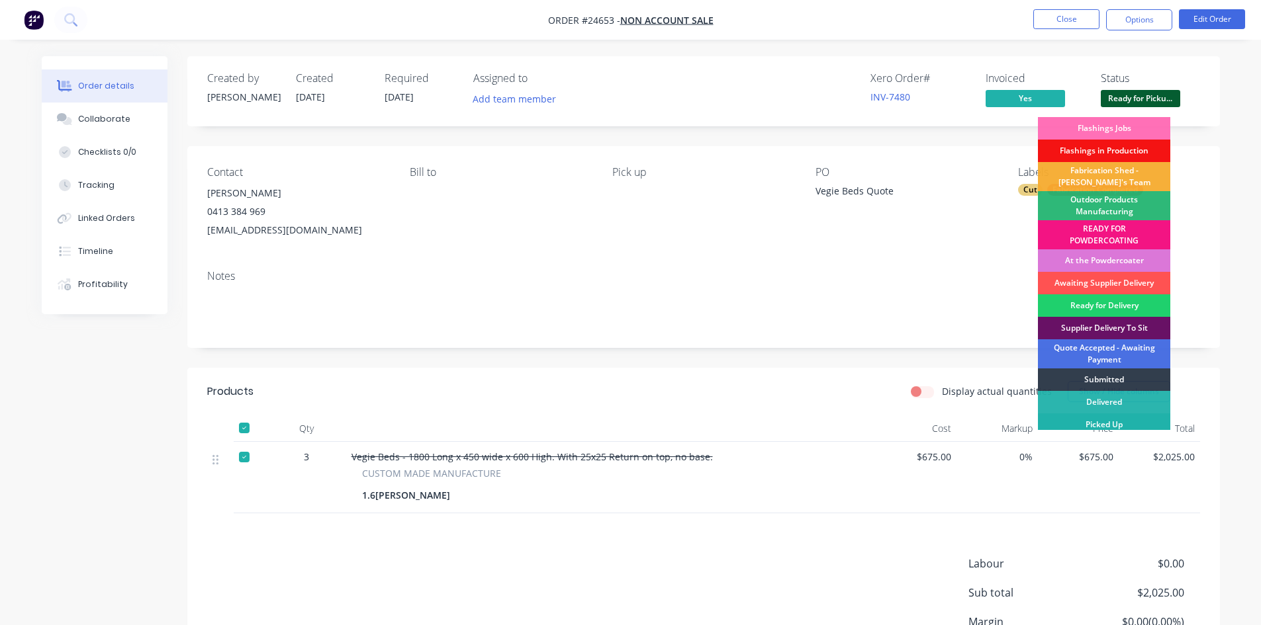
click at [1091, 422] on div "Picked Up" at bounding box center [1104, 425] width 132 height 23
